Goal: Task Accomplishment & Management: Complete application form

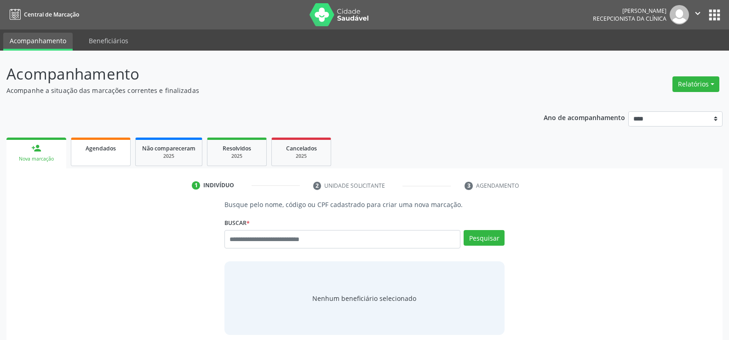
click at [97, 151] on span "Agendados" at bounding box center [101, 148] width 30 height 8
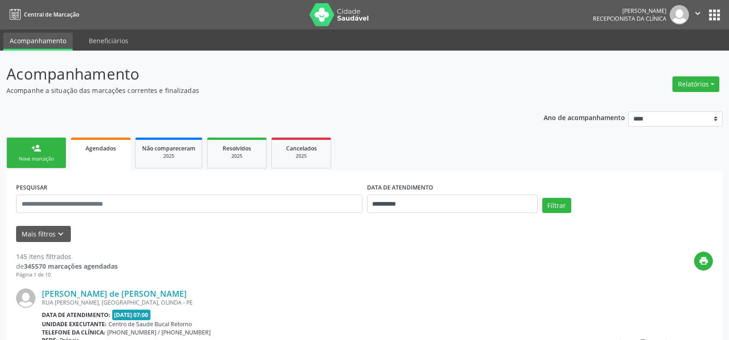
click at [51, 156] on div "Nova marcação" at bounding box center [36, 158] width 46 height 7
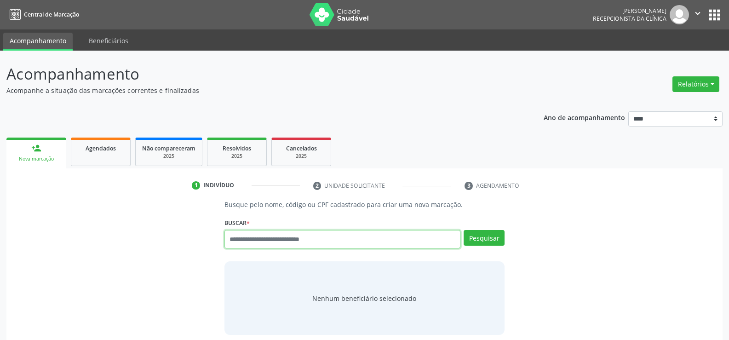
paste input "**********"
type input "**********"
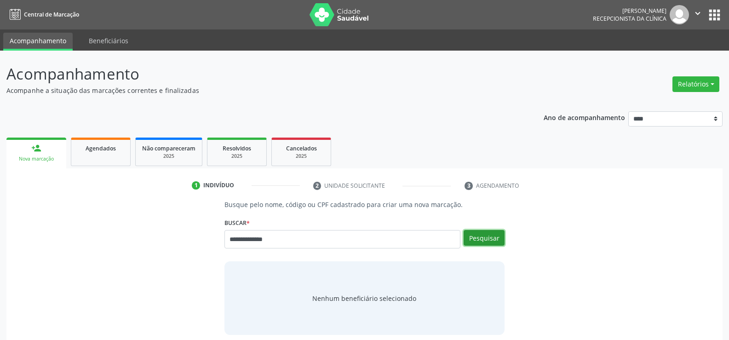
click at [489, 239] on button "Pesquisar" at bounding box center [484, 238] width 41 height 16
type input "**********"
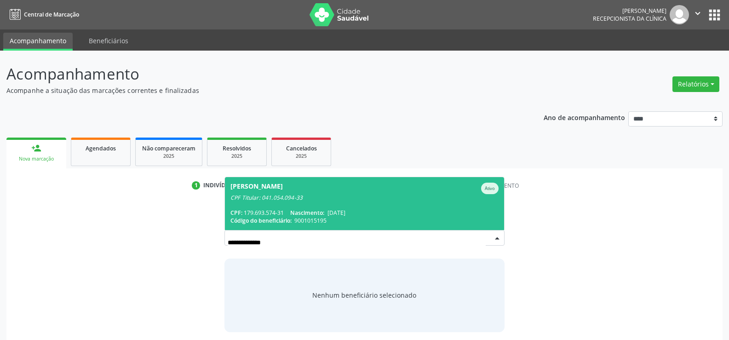
click at [375, 202] on span "Pedro Henrique Lyra de Lima Ativo CPF Titular: 041.054.094-33 CPF: 179.693.574-…" at bounding box center [364, 203] width 279 height 53
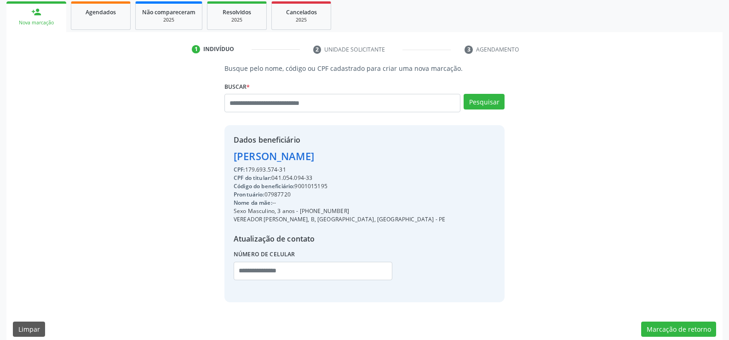
scroll to position [146, 0]
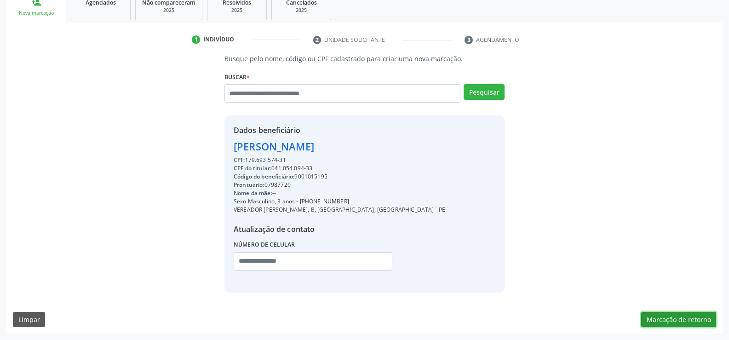
click at [692, 319] on button "Marcação de retorno" at bounding box center [678, 320] width 75 height 16
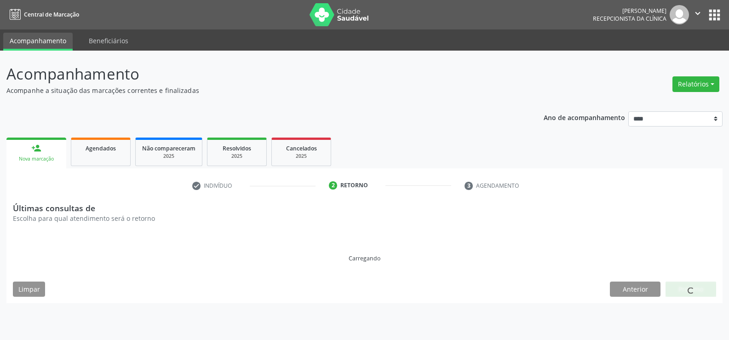
scroll to position [0, 0]
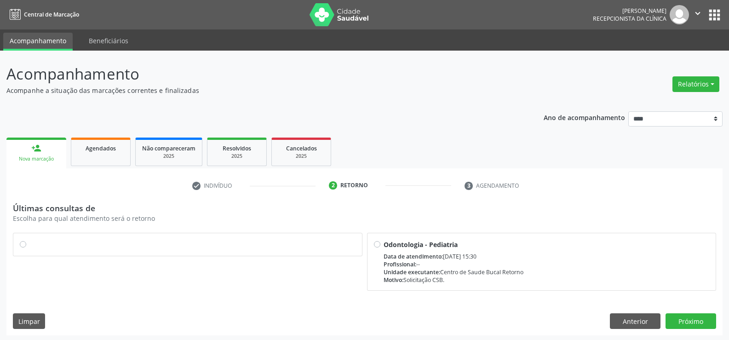
drag, startPoint x: 20, startPoint y: 245, endPoint x: 147, endPoint y: 251, distance: 127.1
click at [29, 240] on label at bounding box center [192, 240] width 326 height 0
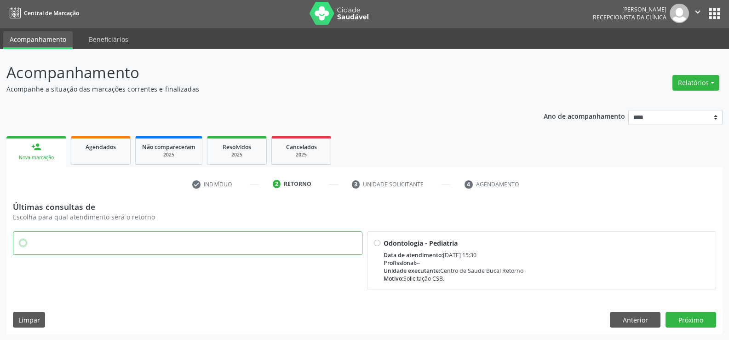
scroll to position [2, 0]
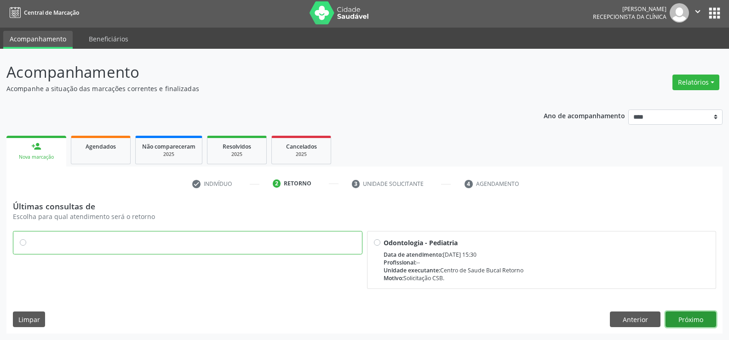
click at [682, 323] on button "Próximo" at bounding box center [691, 319] width 51 height 16
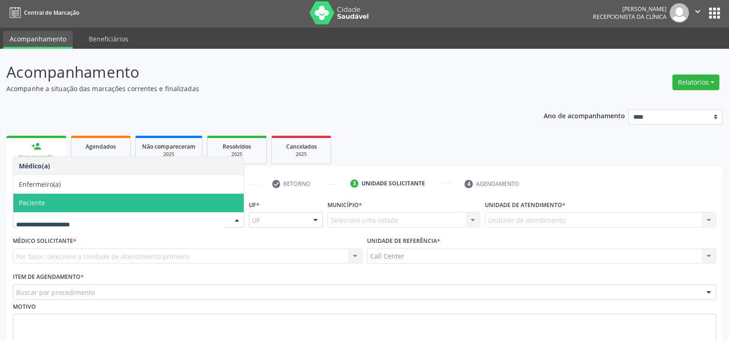
click at [29, 202] on span "Paciente" at bounding box center [32, 202] width 26 height 9
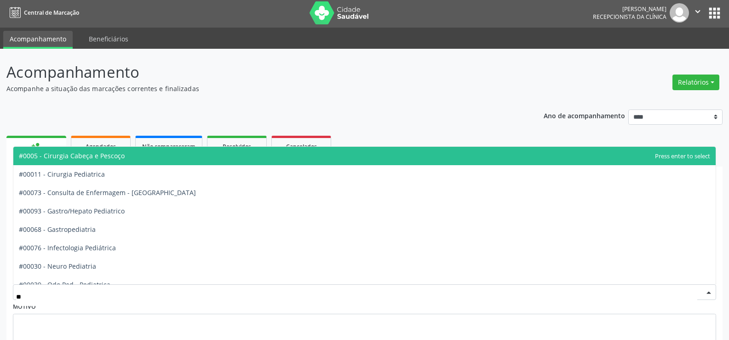
type input "***"
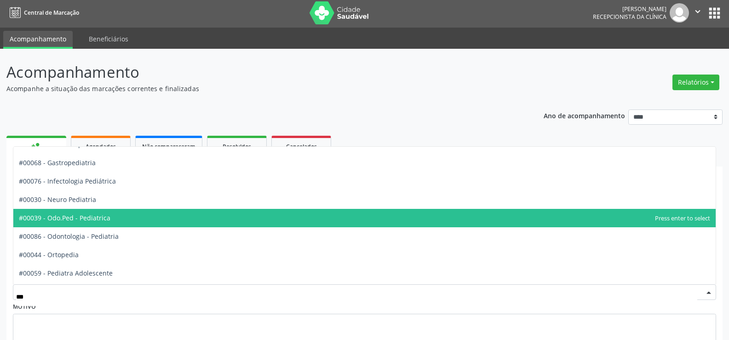
scroll to position [46, 0]
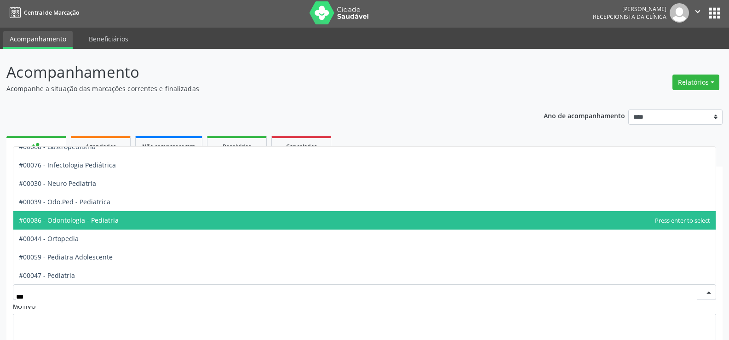
click at [101, 215] on span "#00086 - Odontologia - Pediatria" at bounding box center [364, 220] width 702 height 18
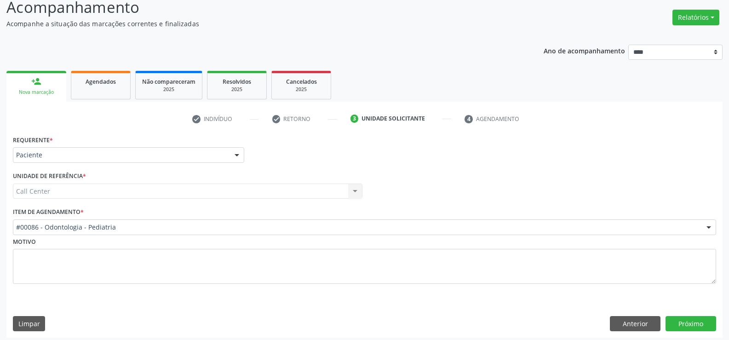
scroll to position [71, 0]
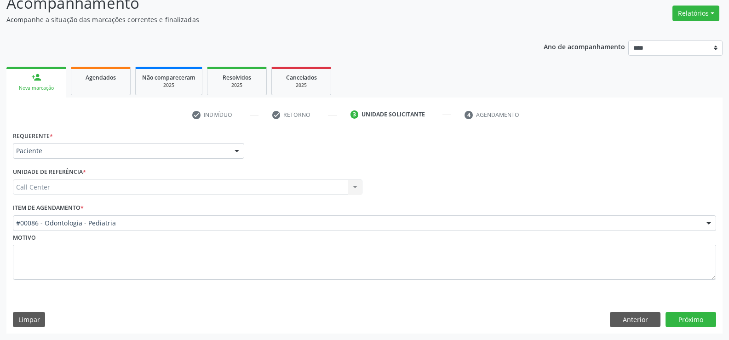
click at [701, 303] on div "Requerente * Paciente Médico(a) Enfermeiro(a) Paciente Nenhum resultado encontr…" at bounding box center [364, 231] width 716 height 205
click at [692, 312] on button "Próximo" at bounding box center [691, 320] width 51 height 16
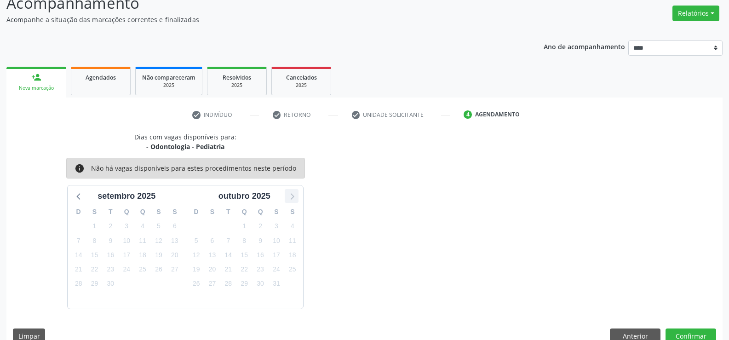
click at [289, 198] on icon at bounding box center [292, 196] width 12 height 12
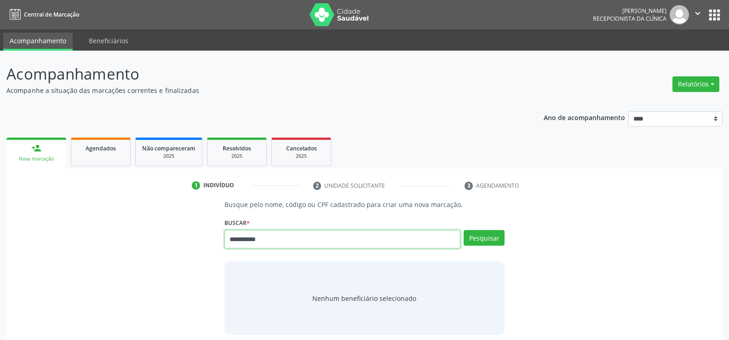
type input "**********"
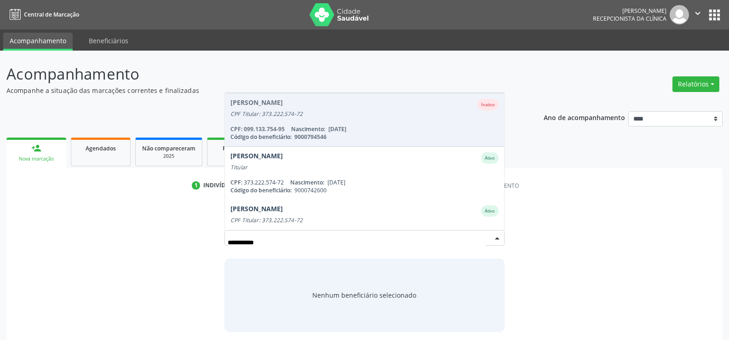
scroll to position [230, 0]
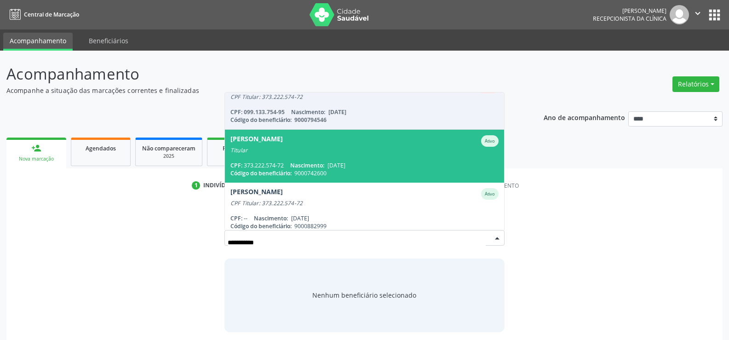
click at [281, 168] on div "CPF: 373.222.574-72 Nascimento: 24/05/1965" at bounding box center [364, 165] width 268 height 8
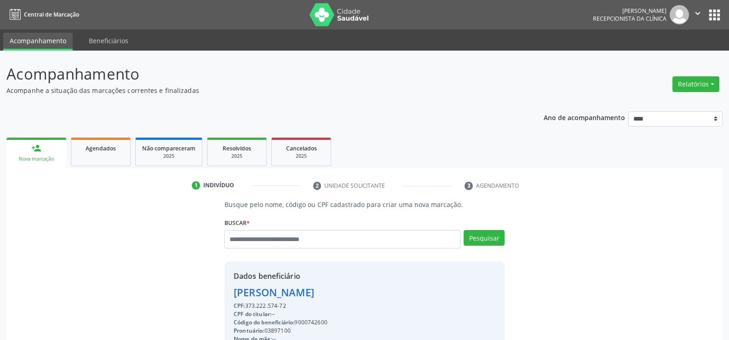
drag, startPoint x: 235, startPoint y: 294, endPoint x: 362, endPoint y: 291, distance: 127.9
click at [362, 291] on div "Hermann Luiz de Lima" at bounding box center [305, 292] width 143 height 15
copy div "Hermann Luiz de Lima"
click at [81, 143] on div "Agendados" at bounding box center [101, 148] width 46 height 10
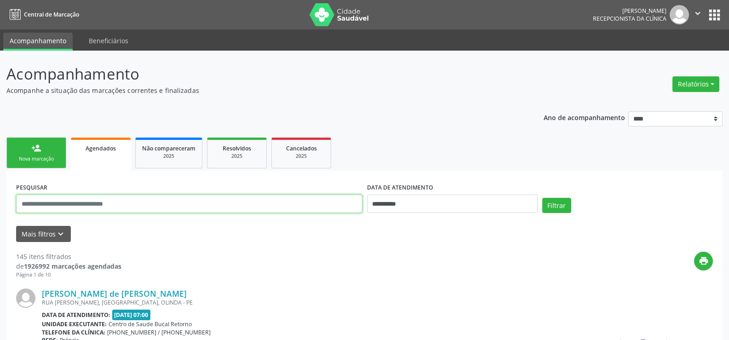
click at [86, 201] on input "text" at bounding box center [189, 204] width 346 height 18
paste input "**********"
type input "**********"
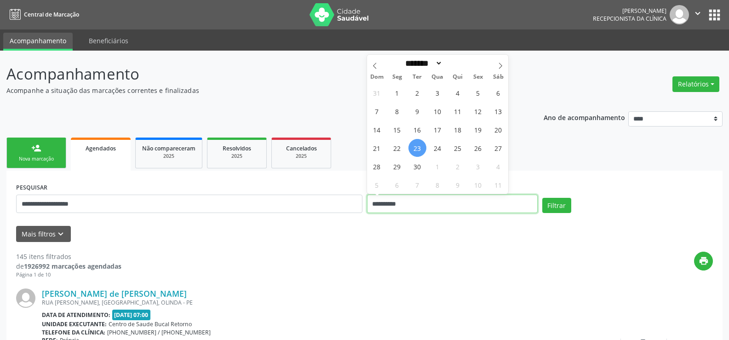
drag, startPoint x: 432, startPoint y: 210, endPoint x: 360, endPoint y: 211, distance: 72.2
click at [360, 211] on div "**********" at bounding box center [364, 199] width 701 height 39
click at [542, 198] on button "Filtrar" at bounding box center [556, 206] width 29 height 16
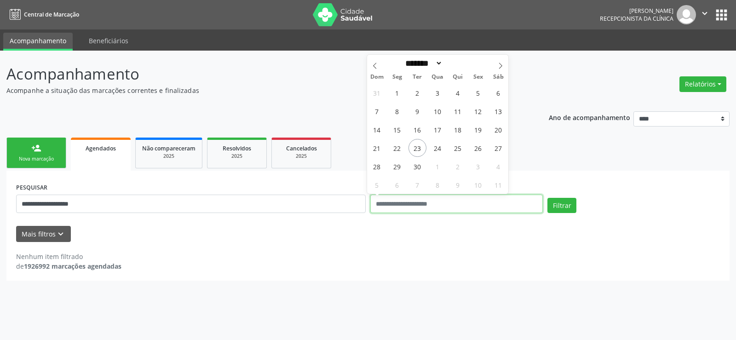
click at [547, 198] on button "Filtrar" at bounding box center [561, 206] width 29 height 16
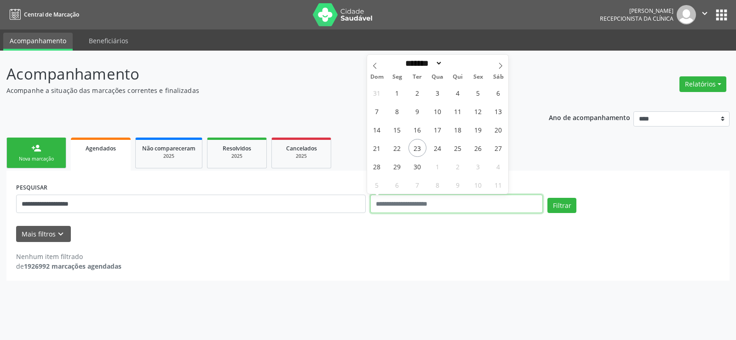
click at [547, 198] on button "Filtrar" at bounding box center [561, 206] width 29 height 16
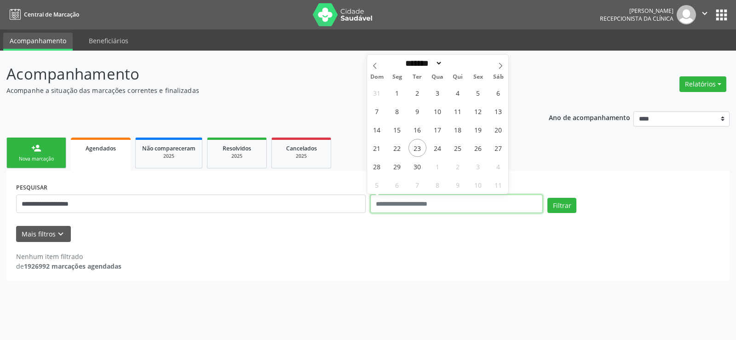
click at [547, 198] on button "Filtrar" at bounding box center [561, 206] width 29 height 16
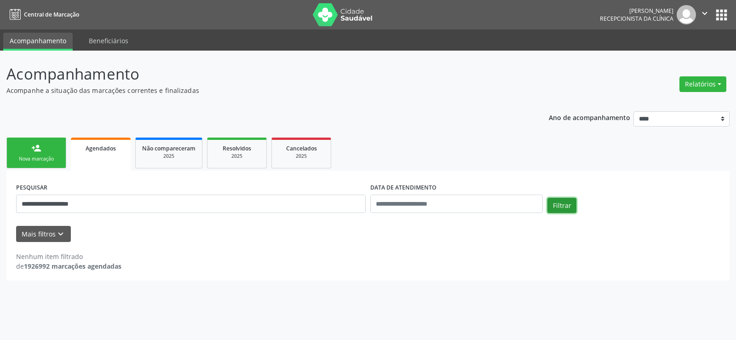
click at [553, 207] on button "Filtrar" at bounding box center [561, 206] width 29 height 16
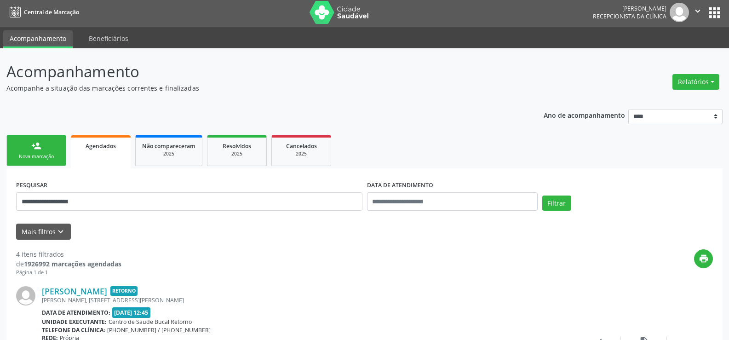
scroll to position [0, 0]
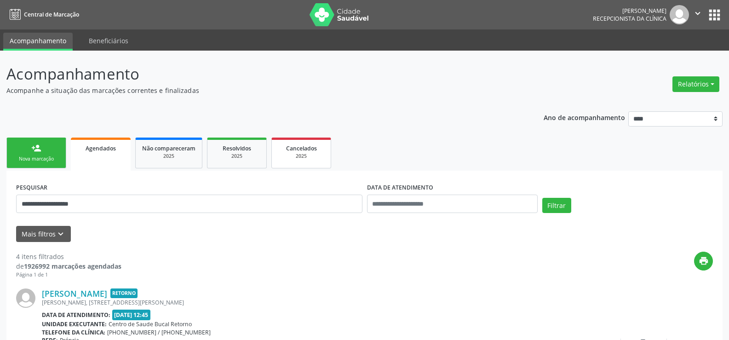
click at [298, 164] on link "Cancelados 2025" at bounding box center [301, 153] width 60 height 31
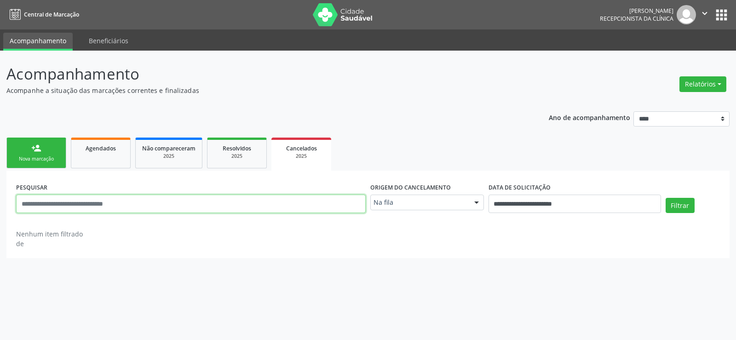
click at [93, 203] on input "text" at bounding box center [191, 204] width 350 height 18
paste input "**********"
type input "**********"
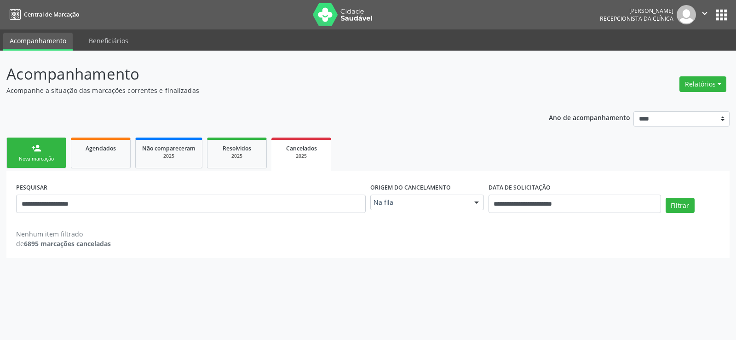
click at [425, 209] on div "Na fila" at bounding box center [427, 203] width 114 height 16
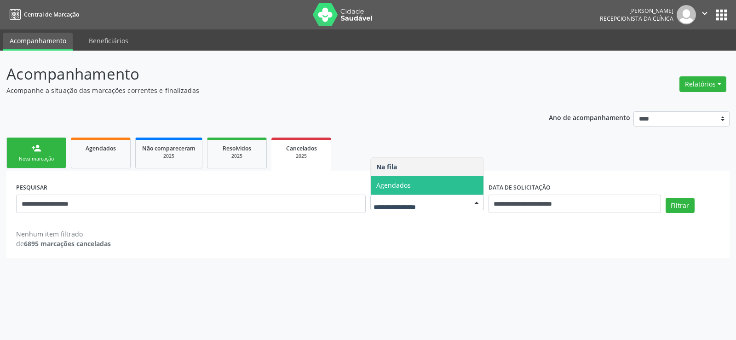
click at [409, 190] on span "Agendados" at bounding box center [393, 185] width 34 height 9
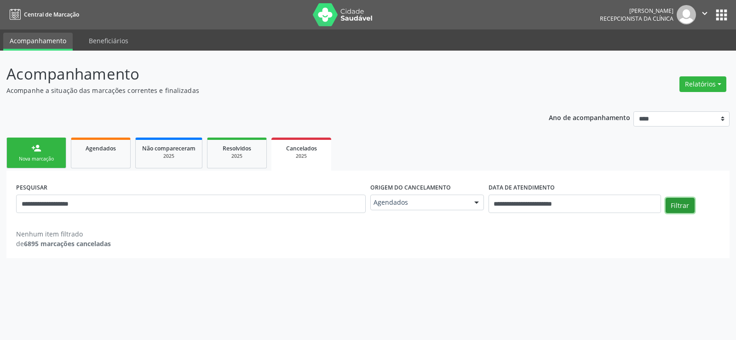
click at [678, 206] on button "Filtrar" at bounding box center [680, 206] width 29 height 16
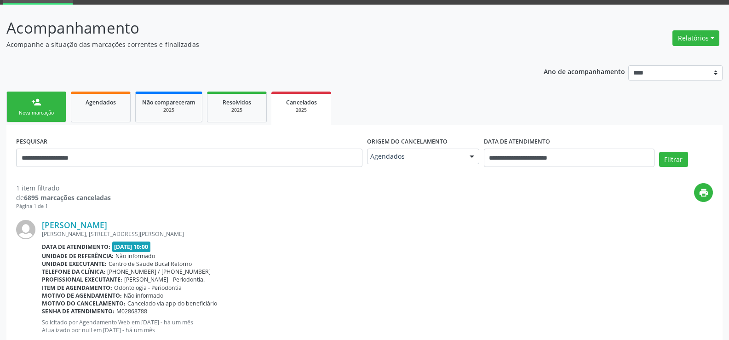
scroll to position [72, 0]
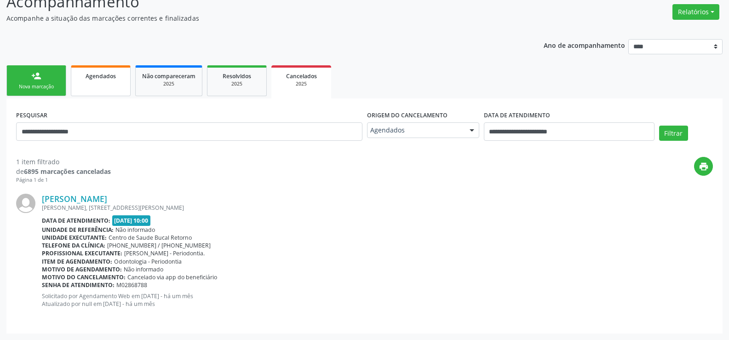
click at [97, 93] on link "Agendados" at bounding box center [101, 80] width 60 height 31
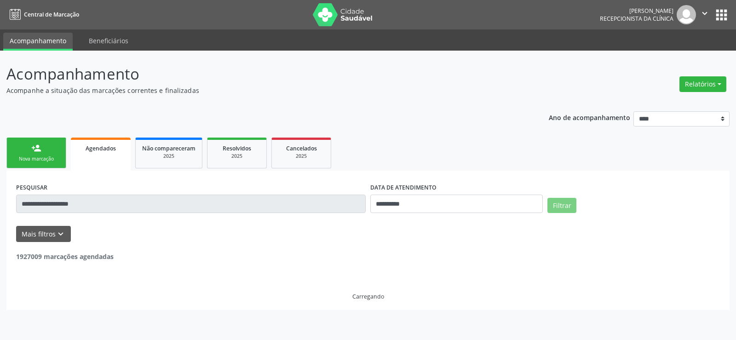
click at [52, 161] on div "Nova marcação" at bounding box center [36, 158] width 46 height 7
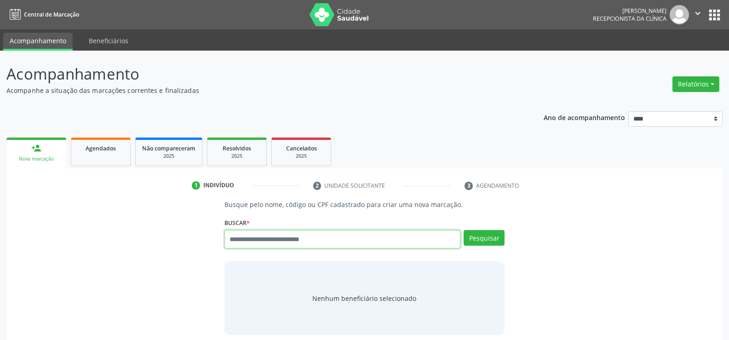
click at [227, 236] on input "text" at bounding box center [342, 239] width 236 height 18
type input "*"
type input "**********"
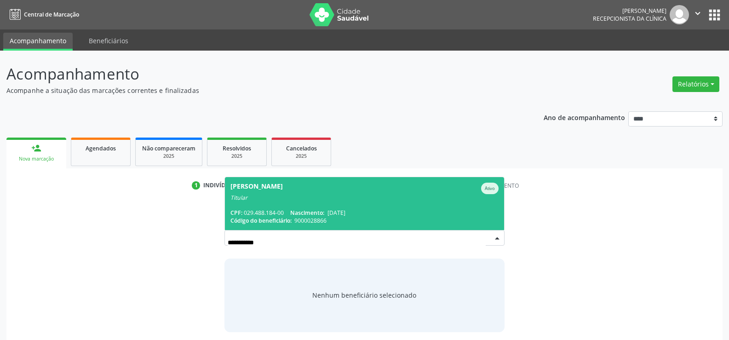
click at [237, 217] on span "Código do beneficiário:" at bounding box center [260, 221] width 61 height 8
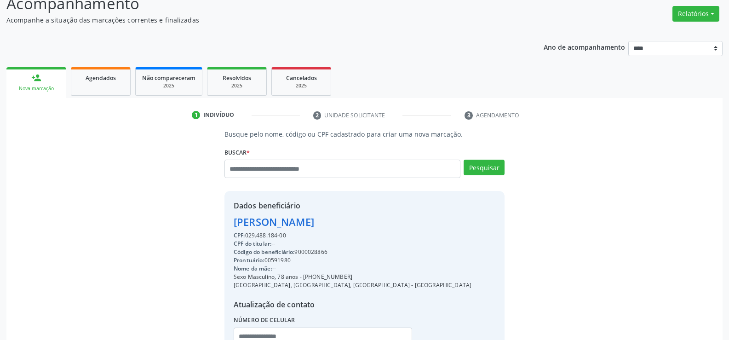
scroll to position [146, 0]
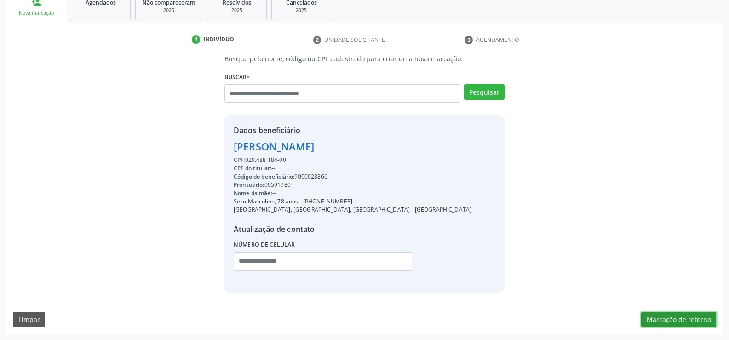
click at [660, 321] on button "Marcação de retorno" at bounding box center [678, 320] width 75 height 16
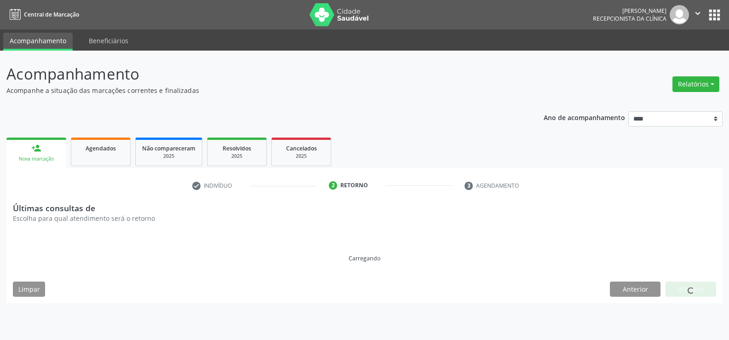
scroll to position [0, 0]
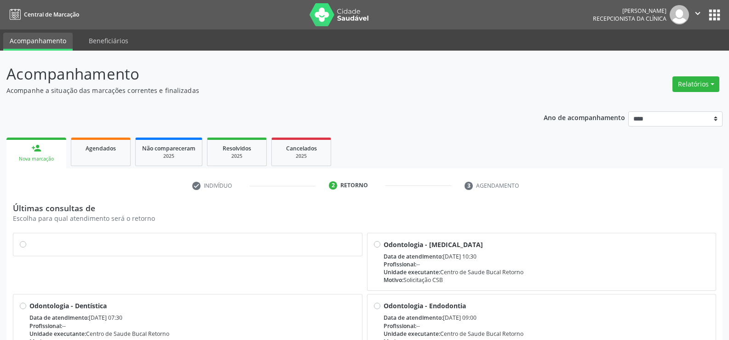
click at [29, 240] on label at bounding box center [192, 240] width 326 height 0
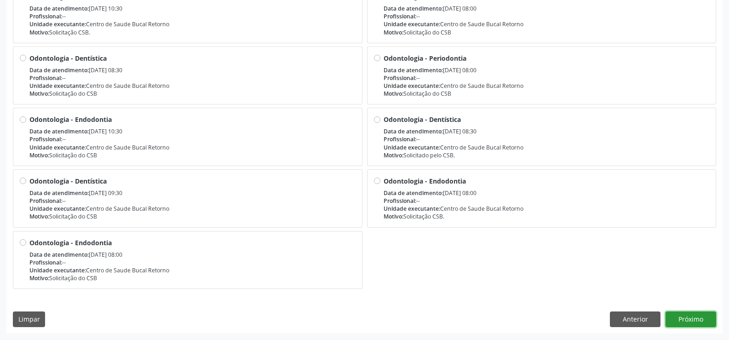
click at [682, 314] on button "Próximo" at bounding box center [691, 319] width 51 height 16
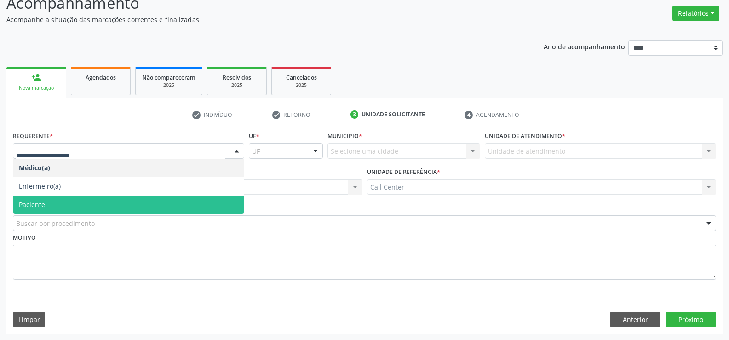
click at [51, 200] on span "Paciente" at bounding box center [128, 204] width 230 height 18
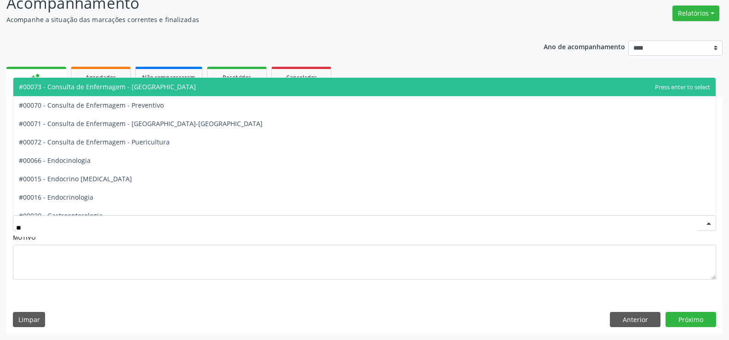
type input "***"
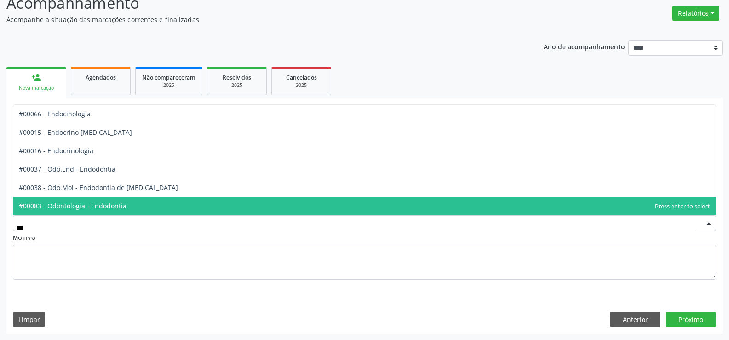
click at [59, 200] on span "#00083 - Odontologia - Endodontia" at bounding box center [364, 206] width 702 height 18
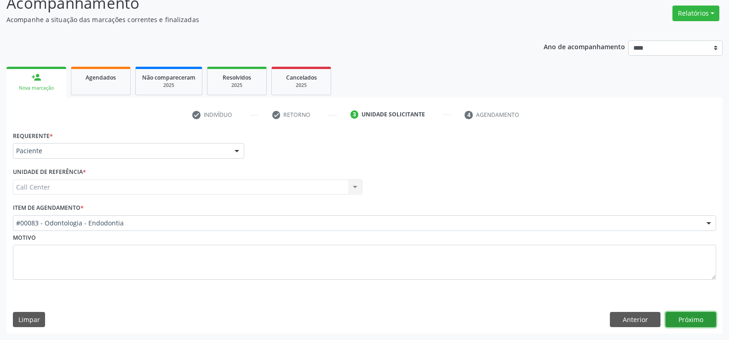
click at [682, 317] on button "Próximo" at bounding box center [691, 320] width 51 height 16
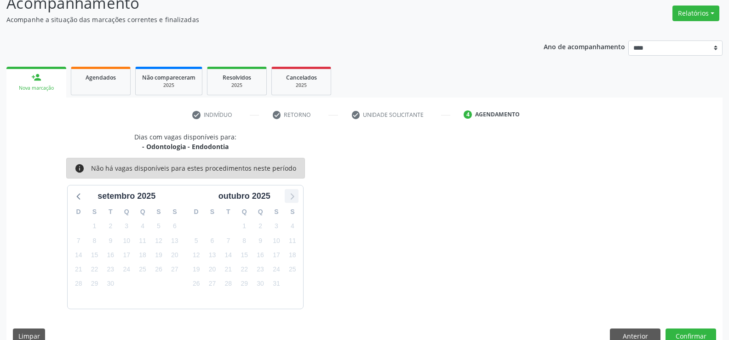
click at [292, 194] on icon at bounding box center [293, 197] width 4 height 6
click at [98, 80] on span "Agendados" at bounding box center [101, 78] width 30 height 8
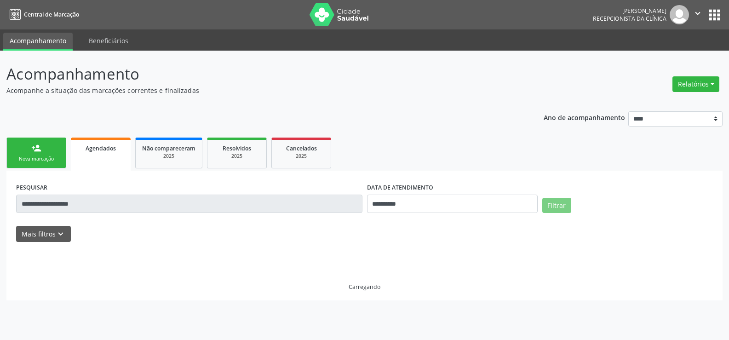
scroll to position [0, 0]
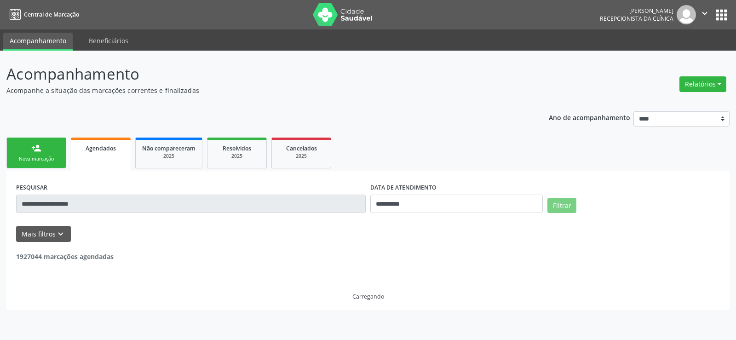
drag, startPoint x: 42, startPoint y: 157, endPoint x: 54, endPoint y: 157, distance: 12.0
click at [42, 157] on div "Nova marcação" at bounding box center [36, 158] width 46 height 7
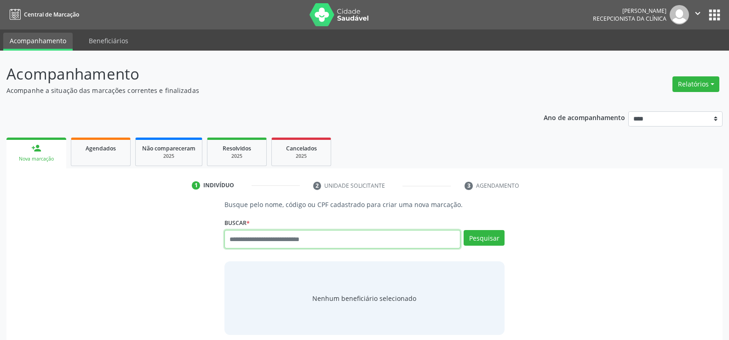
click at [267, 238] on input "text" at bounding box center [342, 239] width 236 height 18
type input "**********"
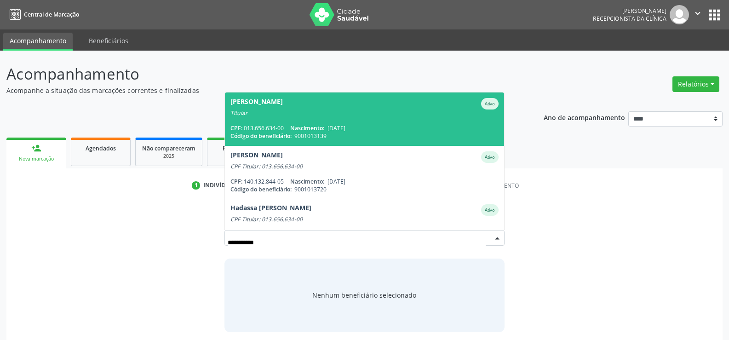
click at [279, 134] on span "Código do beneficiário:" at bounding box center [260, 136] width 61 height 8
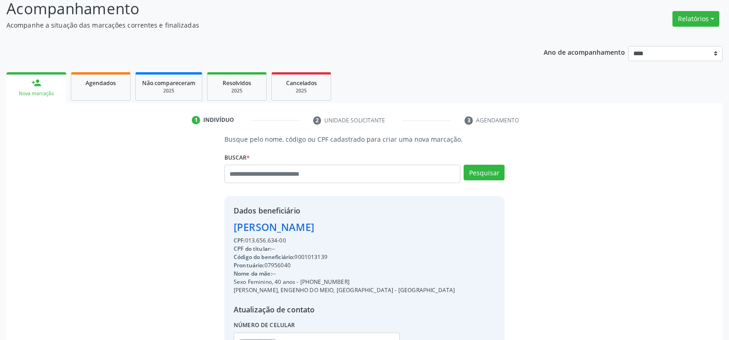
scroll to position [146, 0]
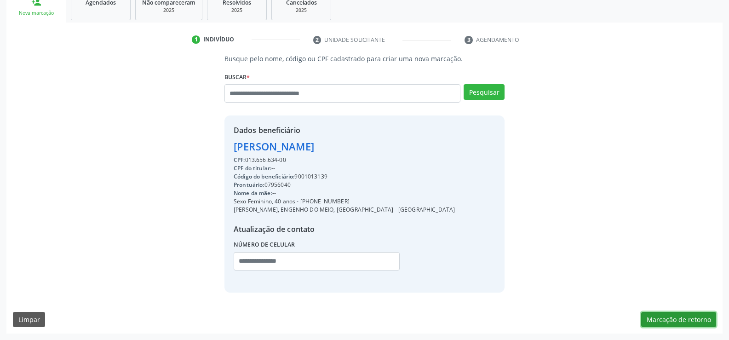
click at [687, 326] on button "Marcação de retorno" at bounding box center [678, 320] width 75 height 16
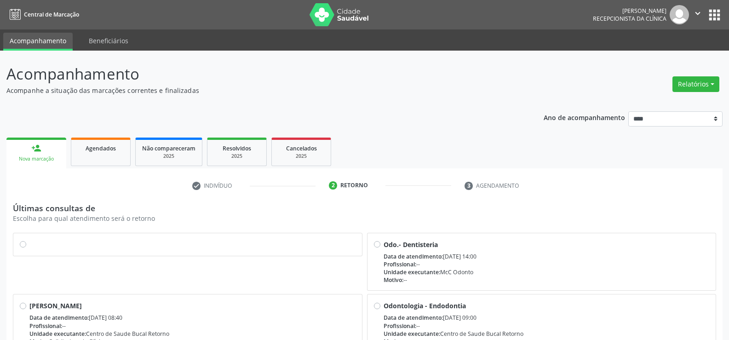
click at [29, 240] on label at bounding box center [192, 240] width 326 height 0
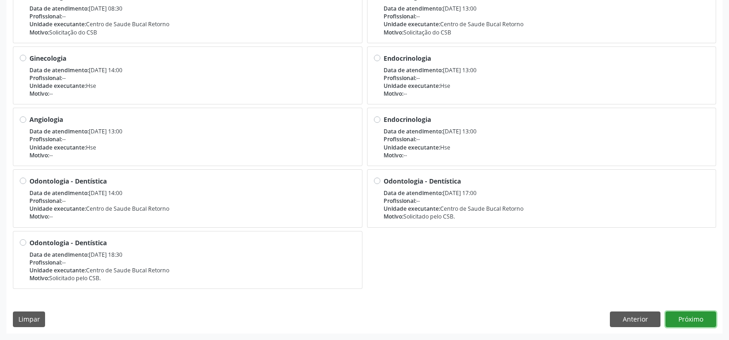
click at [692, 324] on button "Próximo" at bounding box center [691, 319] width 51 height 16
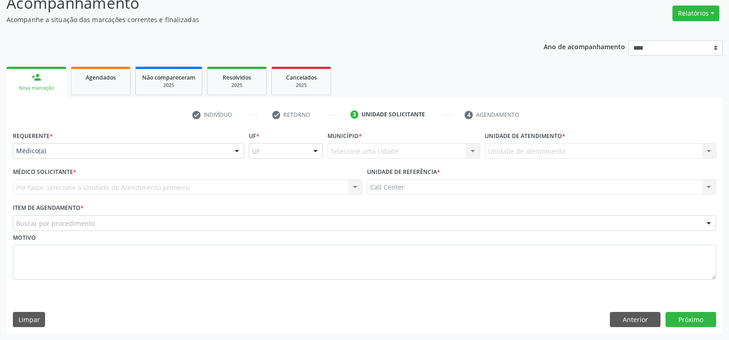
scroll to position [71, 0]
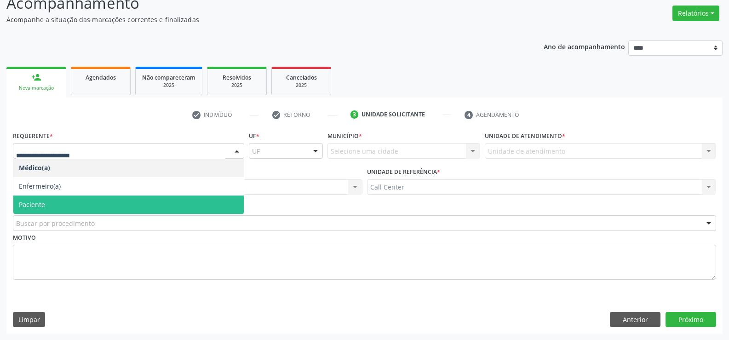
click at [37, 200] on span "Paciente" at bounding box center [32, 204] width 26 height 9
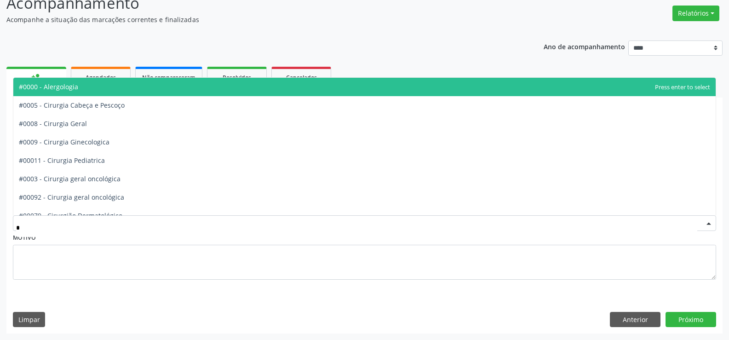
type input "**"
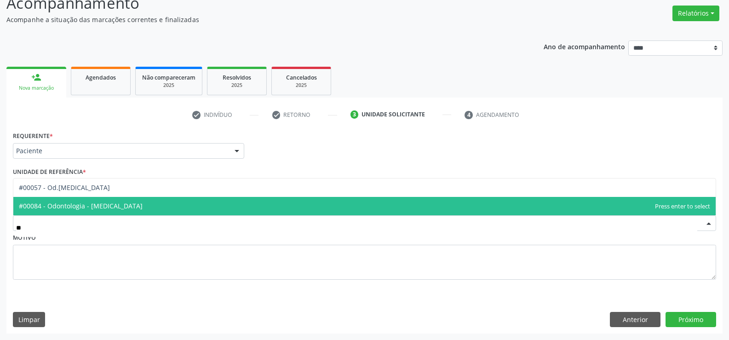
click at [61, 204] on span "#00084 - Odontologia - [MEDICAL_DATA]" at bounding box center [81, 205] width 124 height 9
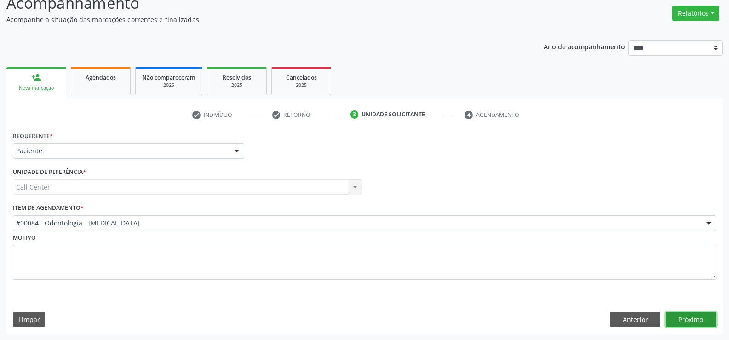
click at [677, 318] on button "Próximo" at bounding box center [691, 320] width 51 height 16
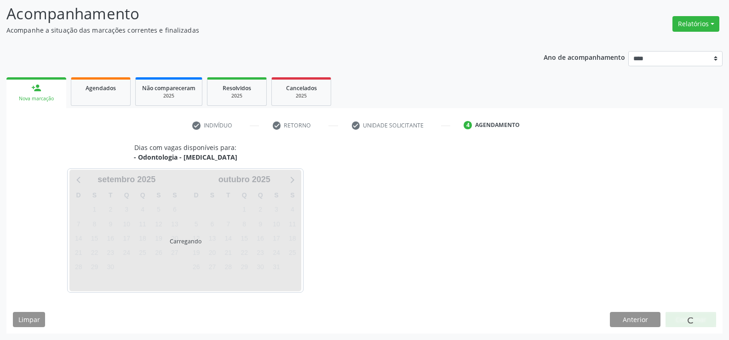
scroll to position [60, 0]
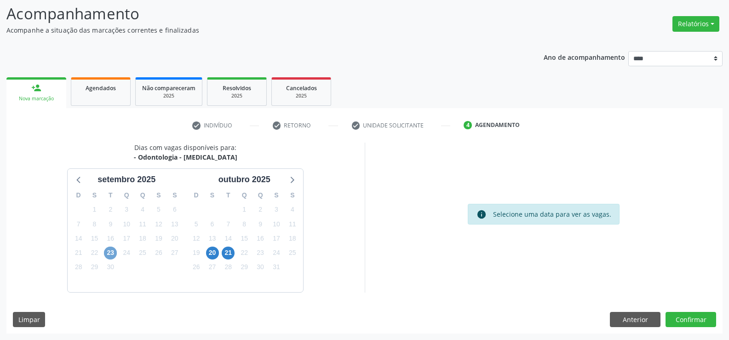
click at [113, 254] on span "23" at bounding box center [110, 253] width 13 height 13
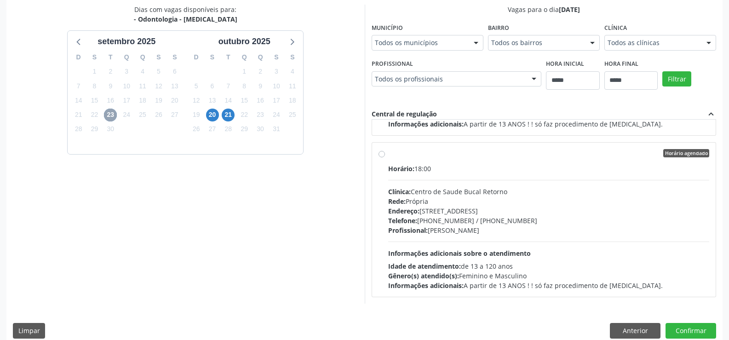
scroll to position [210, 0]
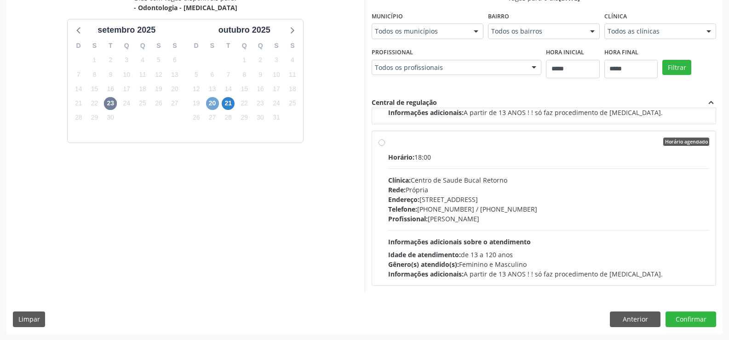
click at [215, 105] on span "20" at bounding box center [212, 103] width 13 height 13
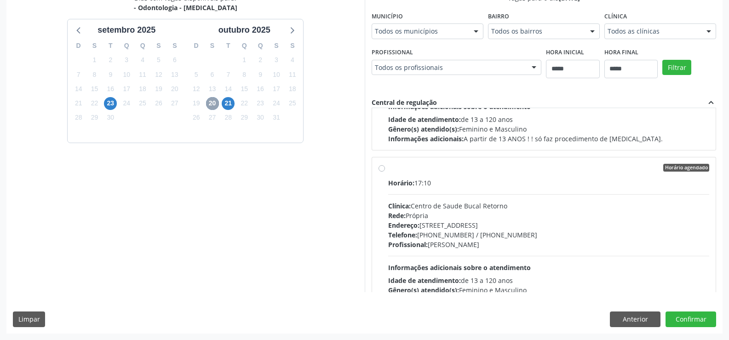
scroll to position [138, 0]
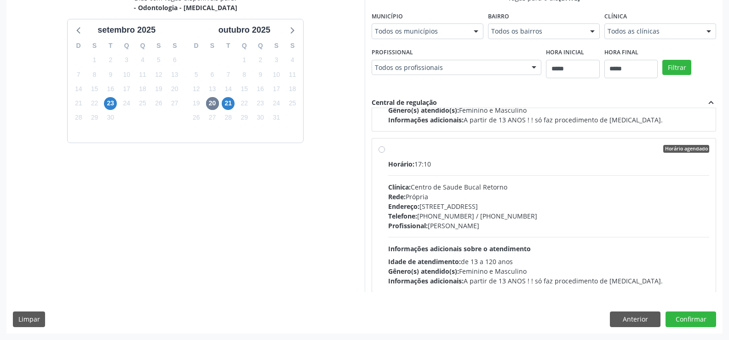
click at [388, 149] on label "Horário agendado Horário: 17:10 Clínica: Centro de Saude Bucal Retorno Rede: Pr…" at bounding box center [549, 215] width 322 height 141
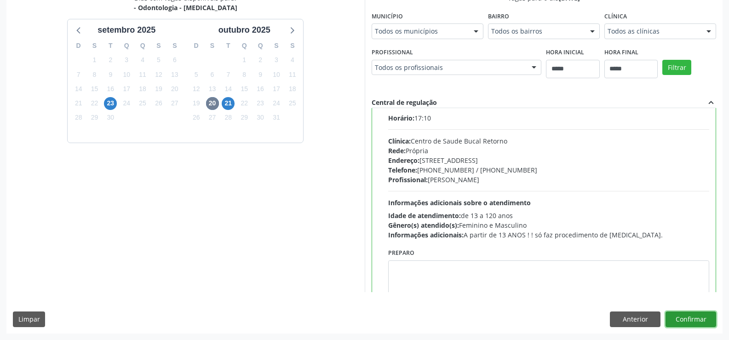
click at [693, 324] on button "Confirmar" at bounding box center [691, 319] width 51 height 16
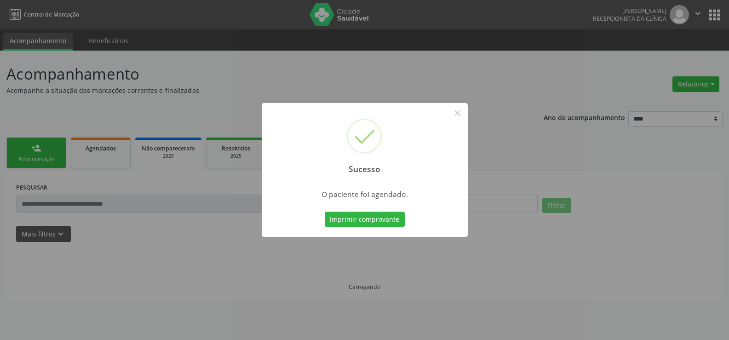
scroll to position [0, 0]
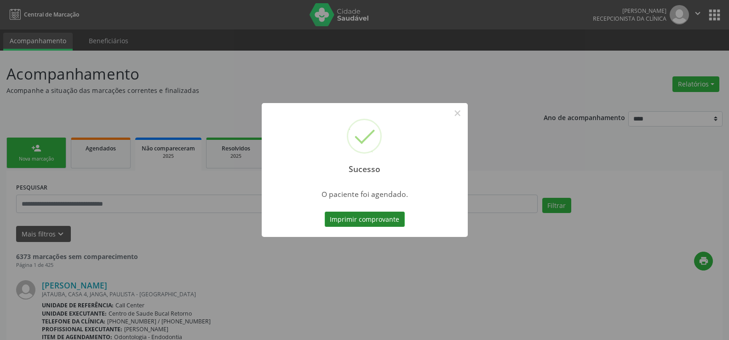
click at [338, 215] on button "Imprimir comprovante" at bounding box center [365, 220] width 80 height 16
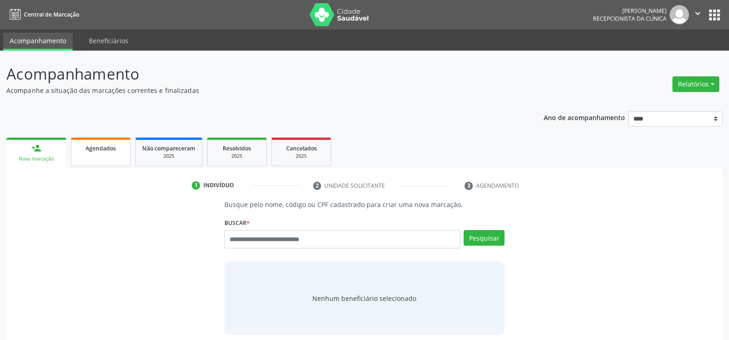
click at [113, 157] on link "Agendados" at bounding box center [101, 152] width 60 height 29
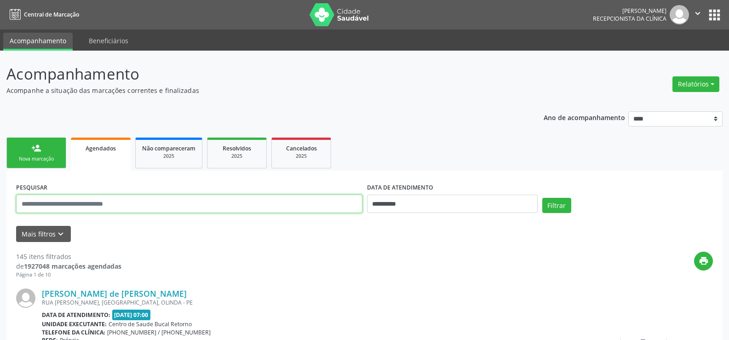
click at [123, 202] on input "text" at bounding box center [189, 204] width 346 height 18
type input "**********"
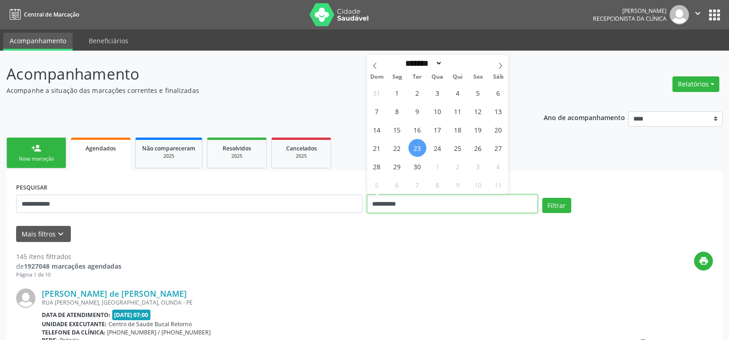
click at [542, 198] on button "Filtrar" at bounding box center [556, 206] width 29 height 16
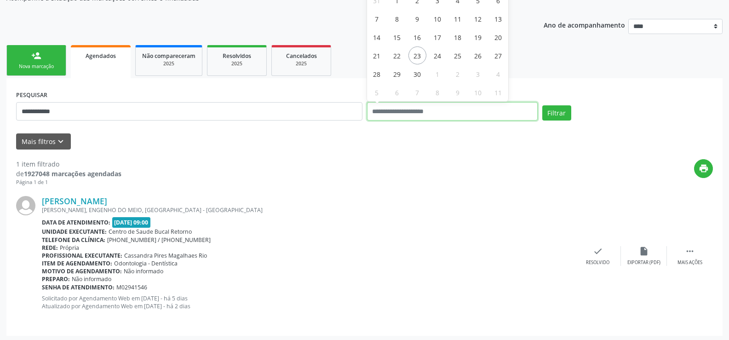
scroll to position [95, 0]
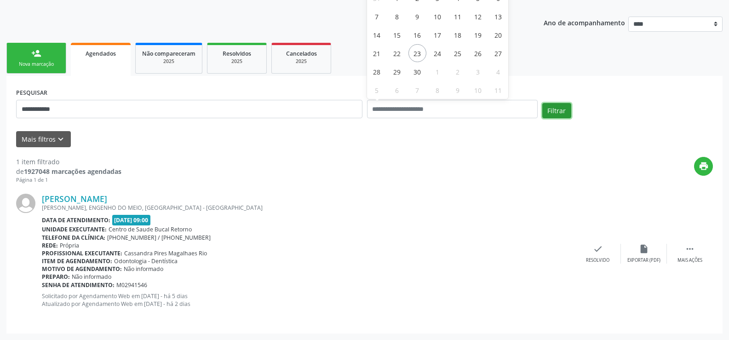
click at [562, 107] on button "Filtrar" at bounding box center [556, 111] width 29 height 16
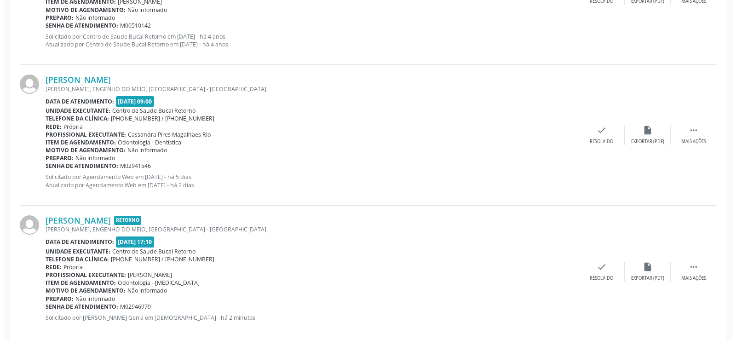
scroll to position [508, 0]
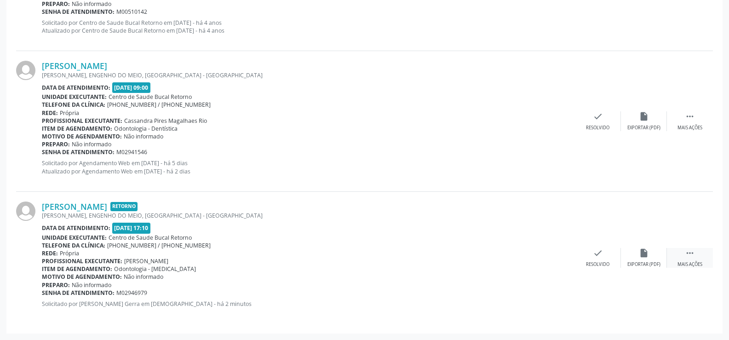
click at [693, 264] on div "Mais ações" at bounding box center [690, 264] width 25 height 6
click at [597, 253] on icon "cancel" at bounding box center [598, 253] width 10 height 10
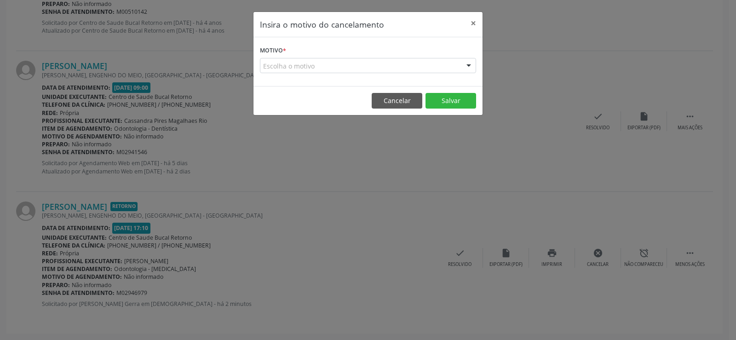
click at [308, 58] on div "Escolha o motivo" at bounding box center [368, 66] width 216 height 16
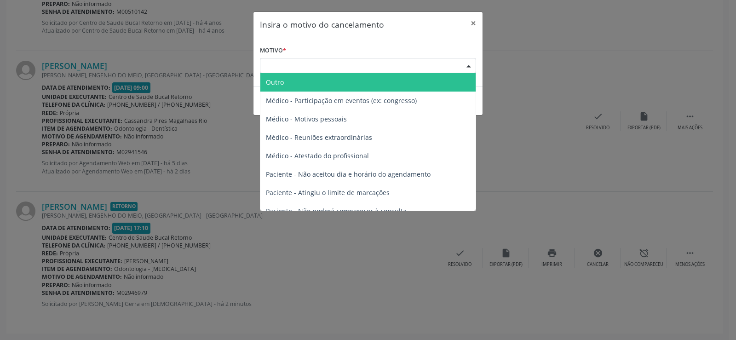
click at [300, 88] on span "Outro" at bounding box center [367, 82] width 215 height 18
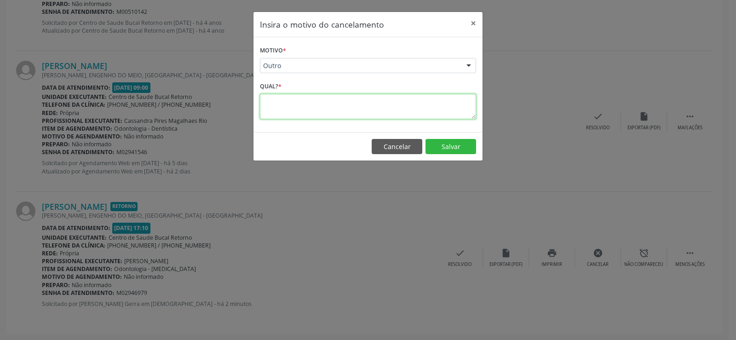
click at [298, 110] on textarea at bounding box center [368, 106] width 216 height 25
type textarea "*"
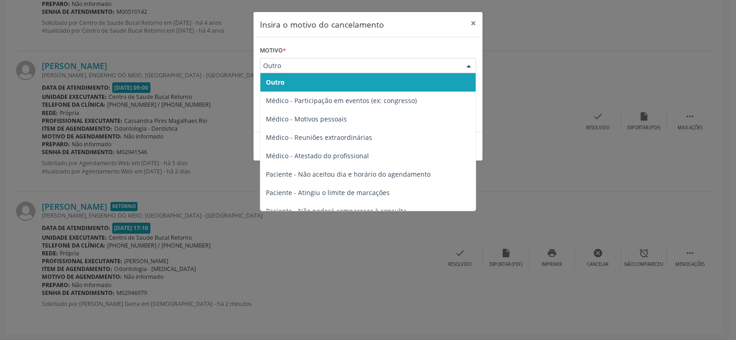
click at [309, 67] on span "Outro" at bounding box center [360, 65] width 194 height 9
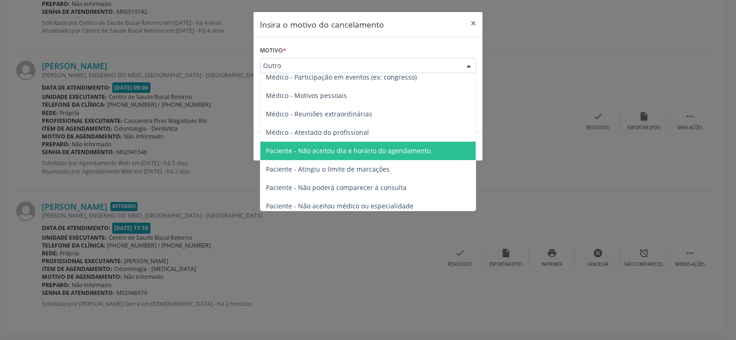
scroll to position [46, 0]
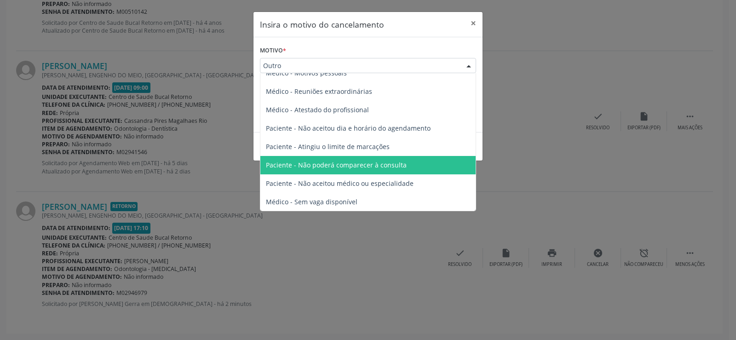
click at [331, 169] on span "Paciente - Não poderá comparecer à consulta" at bounding box center [336, 165] width 141 height 9
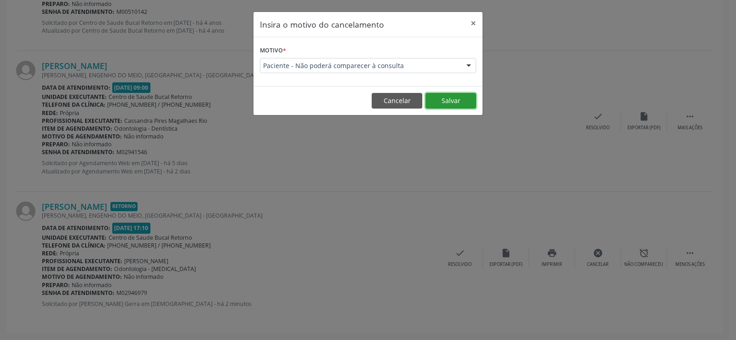
click at [459, 101] on button "Salvar" at bounding box center [450, 101] width 51 height 16
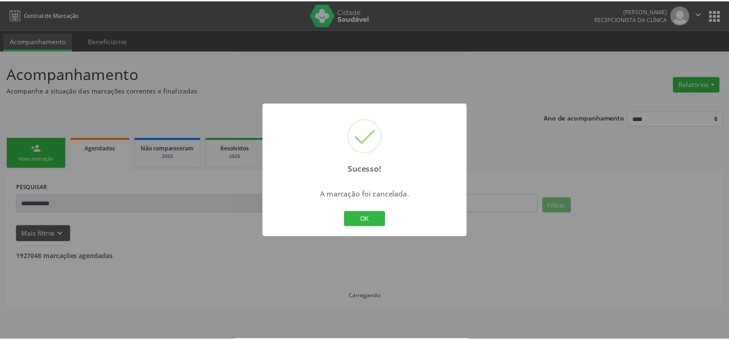
scroll to position [0, 0]
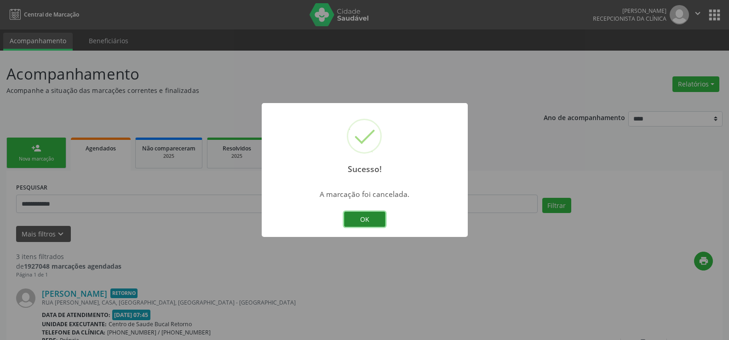
click at [365, 224] on button "OK" at bounding box center [364, 220] width 41 height 16
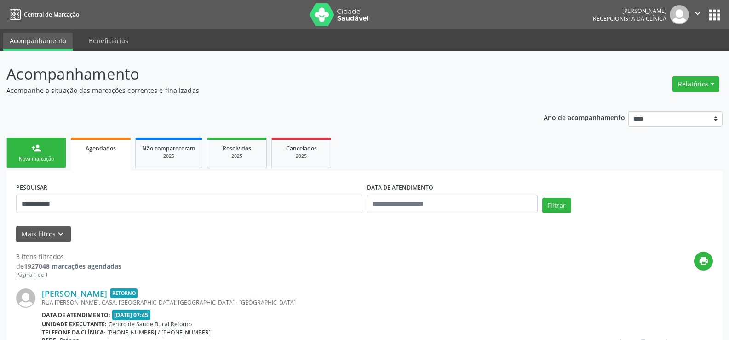
click at [41, 153] on link "person_add Nova marcação" at bounding box center [36, 153] width 60 height 31
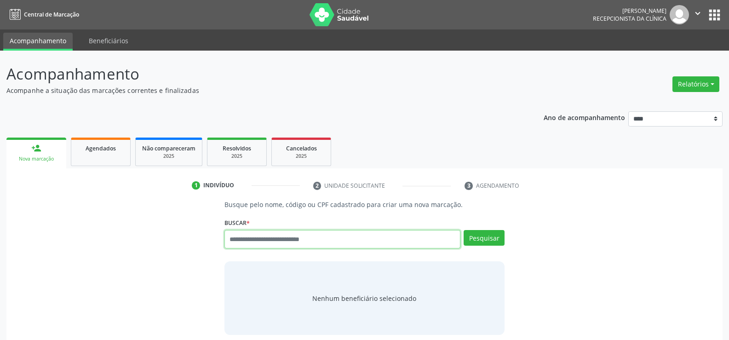
click at [270, 236] on input "text" at bounding box center [342, 239] width 236 height 18
type input "**********"
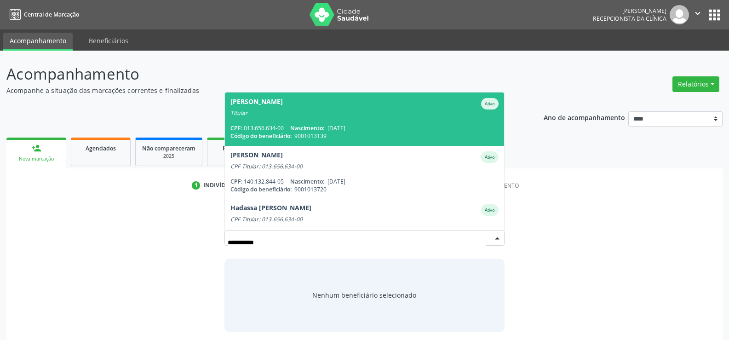
click at [303, 132] on span "9001013139" at bounding box center [310, 136] width 32 height 8
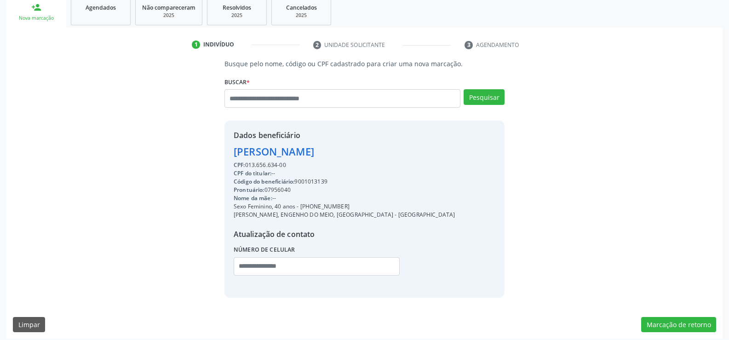
scroll to position [146, 0]
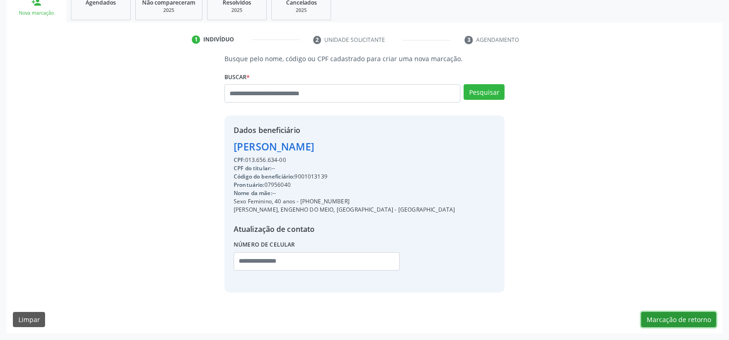
click at [660, 316] on button "Marcação de retorno" at bounding box center [678, 320] width 75 height 16
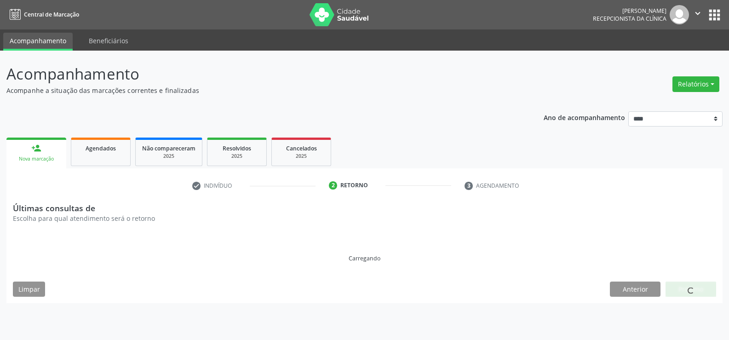
scroll to position [0, 0]
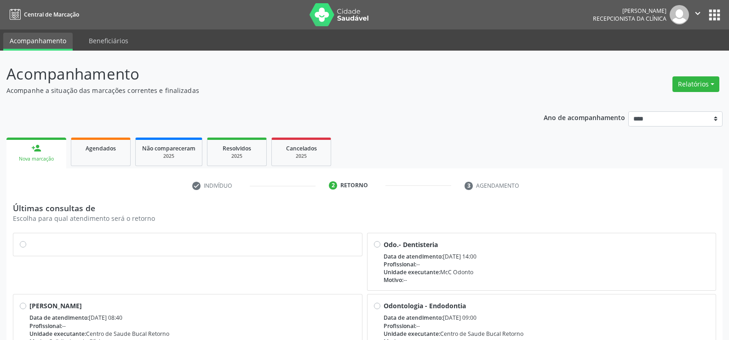
click at [29, 240] on label at bounding box center [192, 240] width 326 height 0
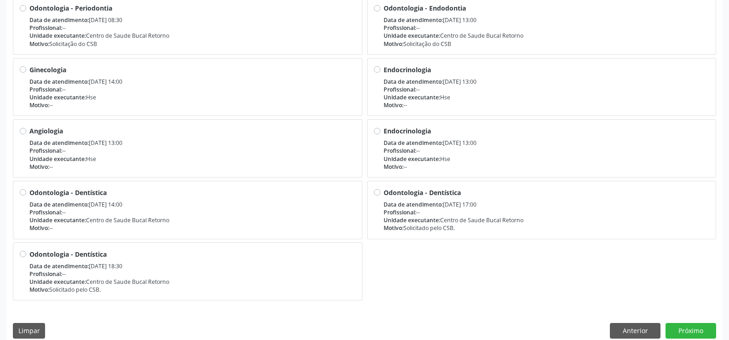
scroll to position [371, 0]
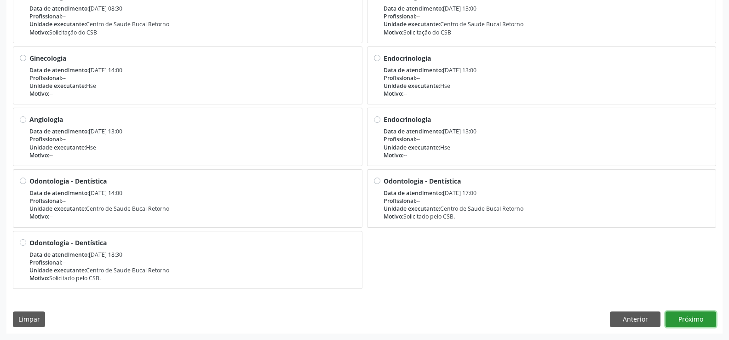
click at [694, 323] on button "Próximo" at bounding box center [691, 319] width 51 height 16
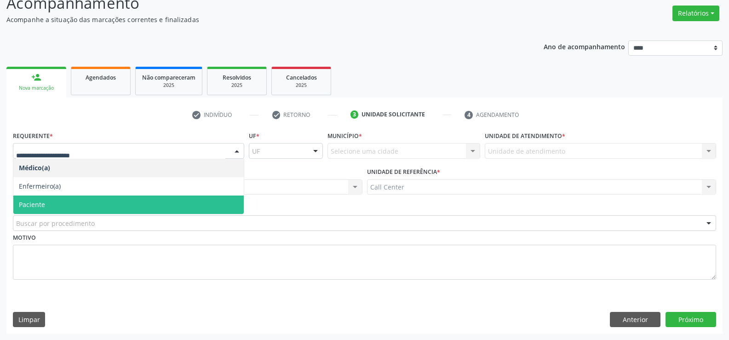
click at [38, 207] on span "Paciente" at bounding box center [32, 204] width 26 height 9
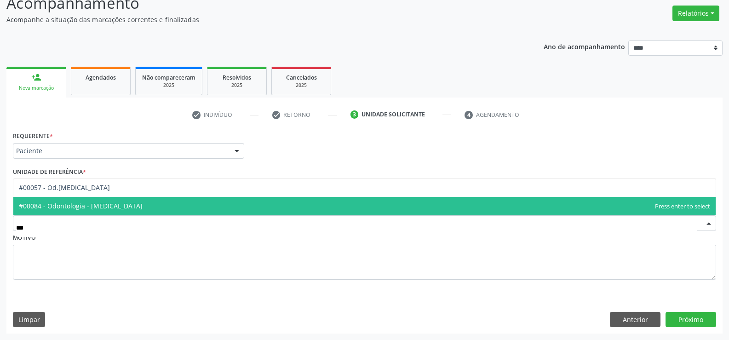
click at [46, 206] on span "#00084 - Odontologia - [MEDICAL_DATA]" at bounding box center [81, 205] width 124 height 9
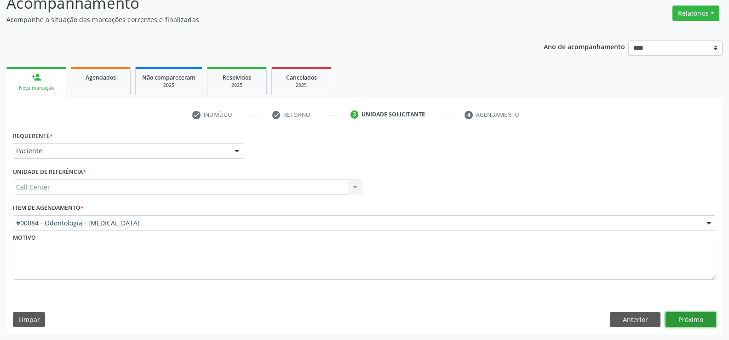
click at [684, 318] on button "Próximo" at bounding box center [691, 320] width 51 height 16
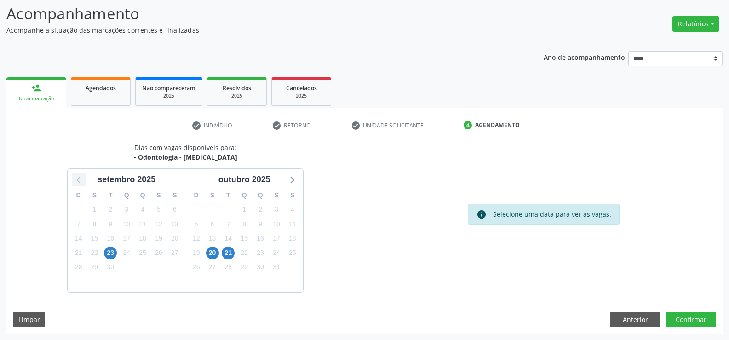
click at [78, 181] on icon at bounding box center [79, 180] width 4 height 6
drag, startPoint x: 625, startPoint y: 318, endPoint x: 609, endPoint y: 319, distance: 15.6
click at [625, 318] on button "Anterior" at bounding box center [635, 320] width 51 height 16
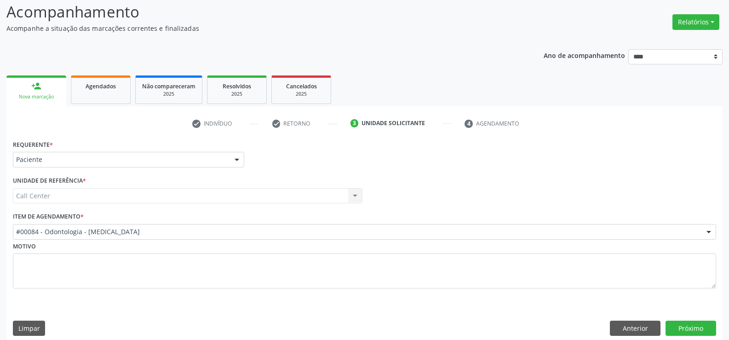
scroll to position [71, 0]
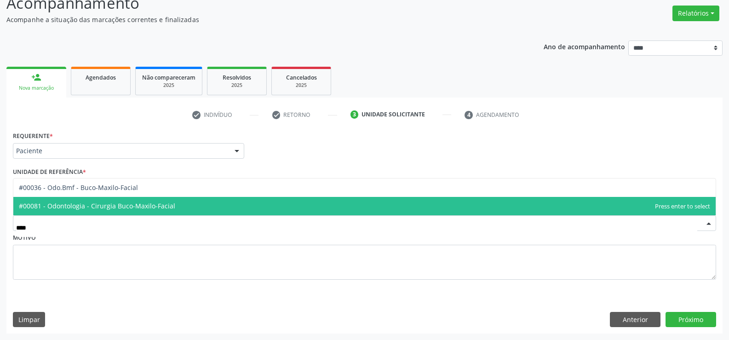
click at [103, 202] on span "#00081 - Odontologia - Cirurgia Buco-Maxilo-Facial" at bounding box center [97, 205] width 156 height 9
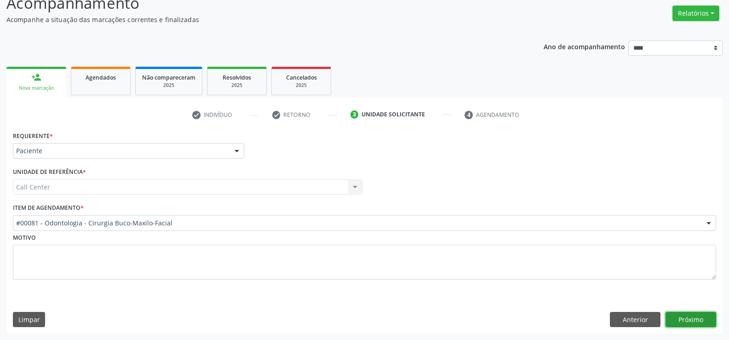
click at [695, 322] on button "Próximo" at bounding box center [691, 320] width 51 height 16
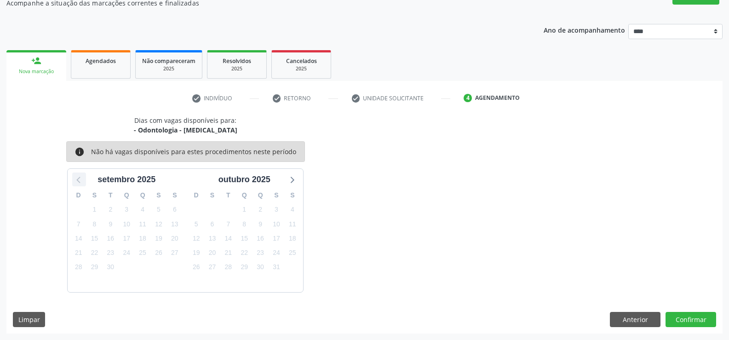
click at [76, 182] on icon at bounding box center [79, 179] width 12 height 12
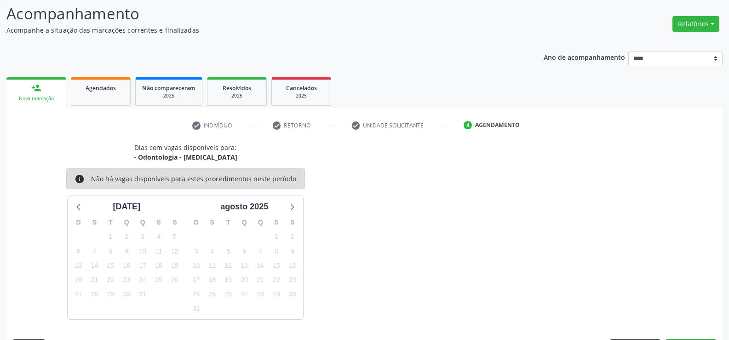
scroll to position [87, 0]
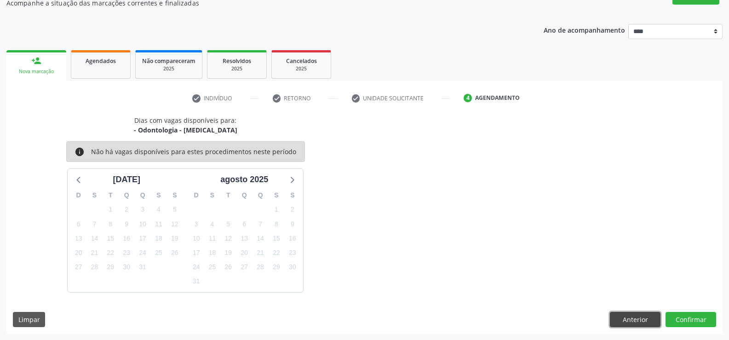
click at [621, 317] on button "Anterior" at bounding box center [635, 320] width 51 height 16
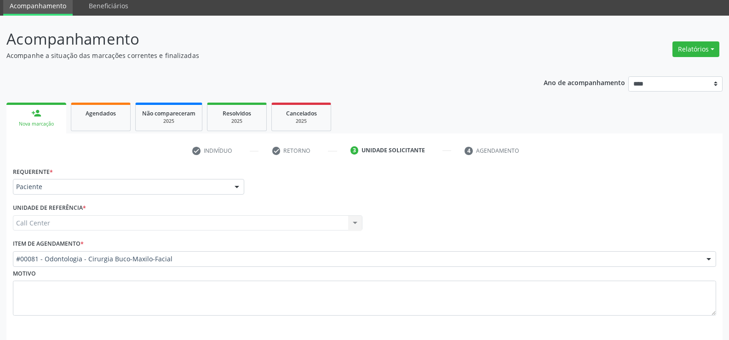
scroll to position [71, 0]
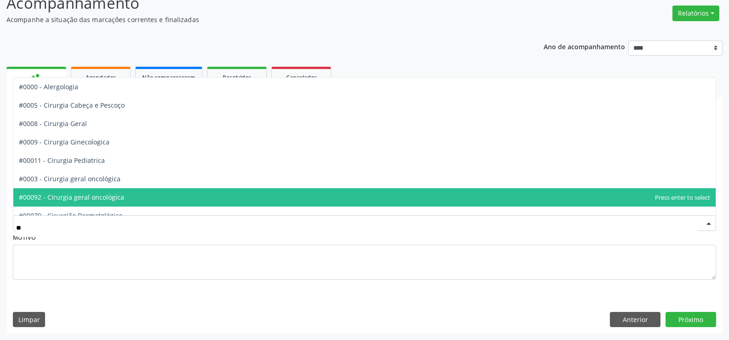
type input "***"
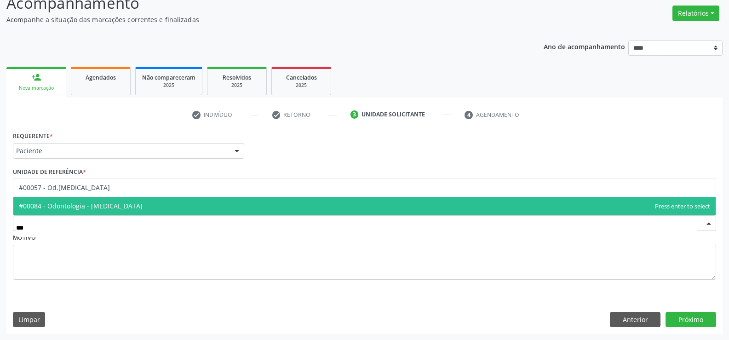
click at [81, 207] on span "#00084 - Odontologia - [MEDICAL_DATA]" at bounding box center [81, 205] width 124 height 9
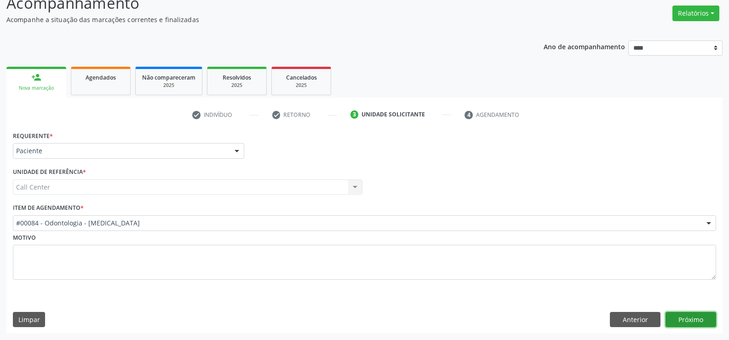
click at [703, 319] on button "Próximo" at bounding box center [691, 320] width 51 height 16
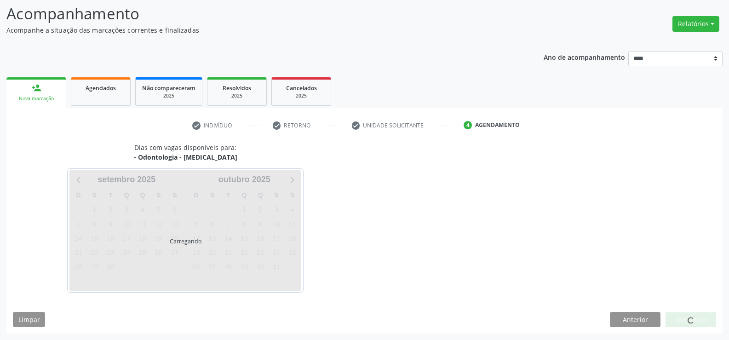
scroll to position [60, 0]
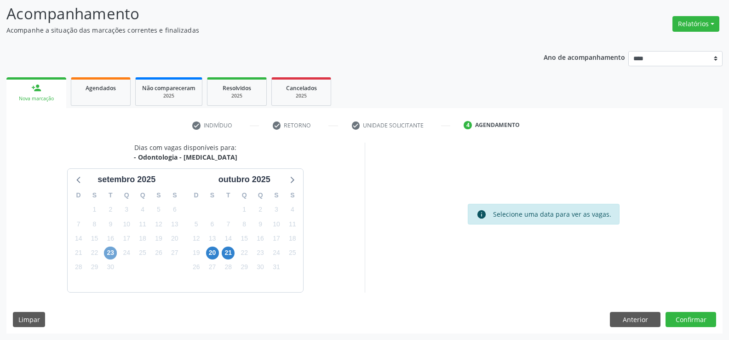
click at [113, 250] on span "23" at bounding box center [110, 253] width 13 height 13
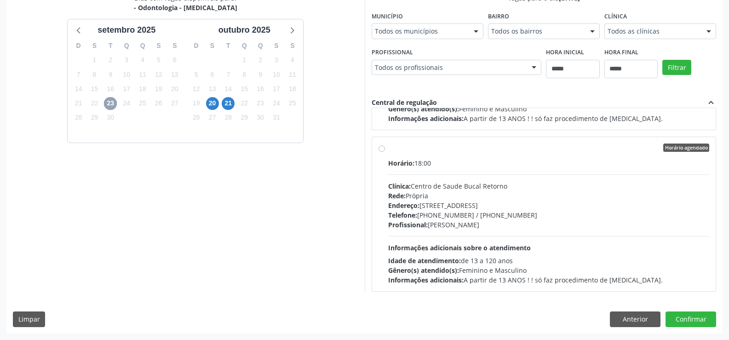
scroll to position [306, 0]
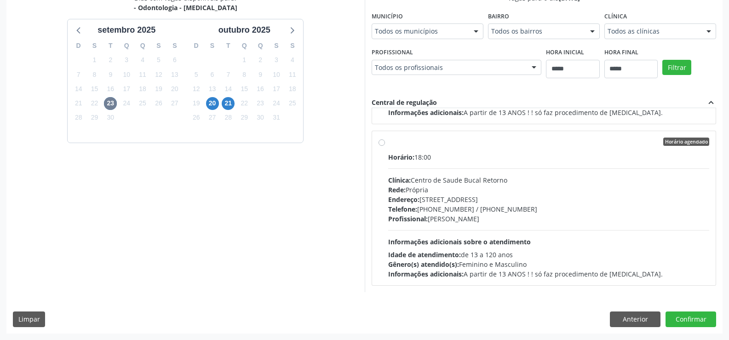
click at [388, 144] on label "Horário agendado Horário: 18:00 Clínica: Centro de Saude Bucal Retorno Rede: Pr…" at bounding box center [549, 208] width 322 height 141
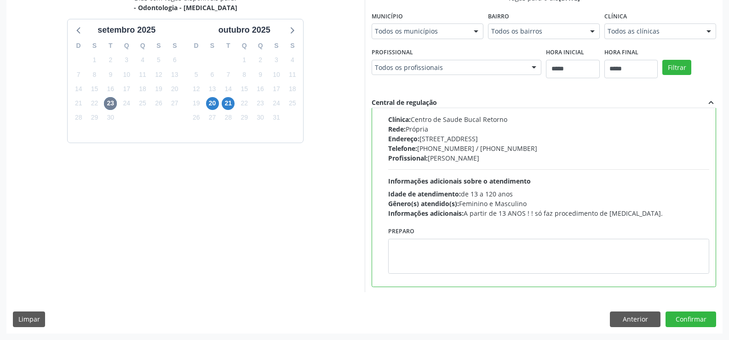
scroll to position [368, 0]
click at [683, 318] on button "Confirmar" at bounding box center [691, 319] width 51 height 16
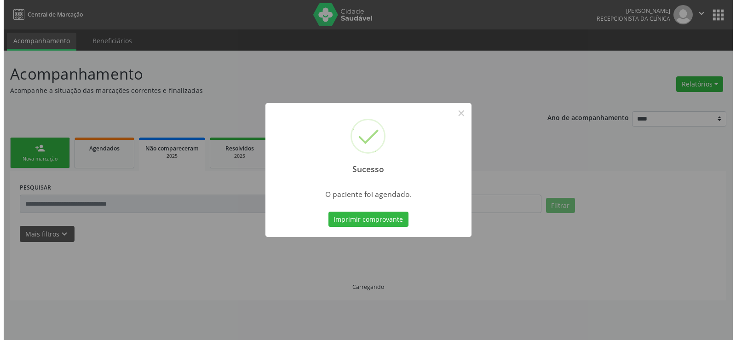
scroll to position [0, 0]
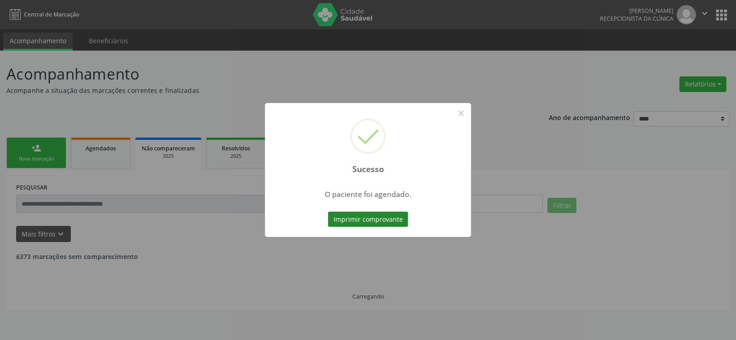
click at [367, 217] on button "Imprimir comprovante" at bounding box center [368, 220] width 80 height 16
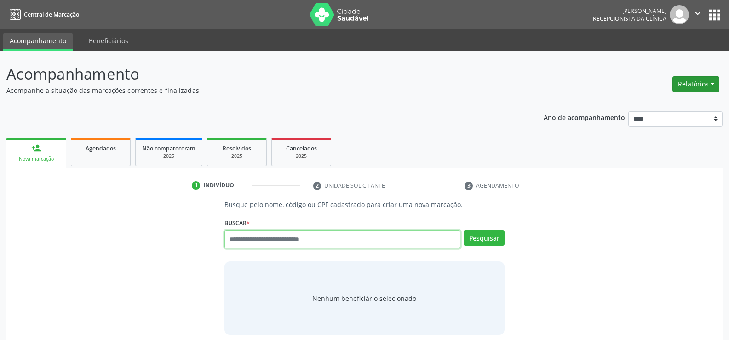
click at [682, 82] on button "Relatórios" at bounding box center [696, 84] width 47 height 16
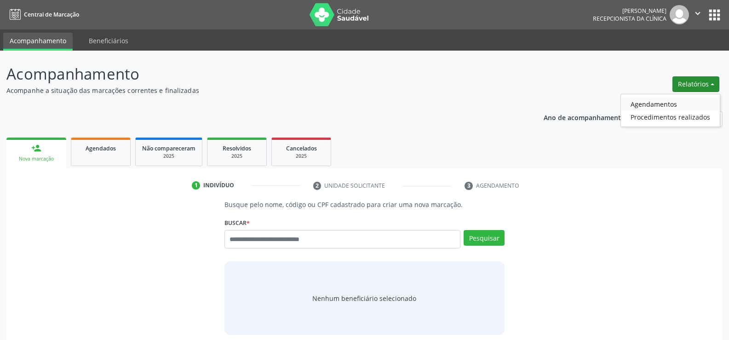
click at [673, 98] on link "Agendamentos" at bounding box center [670, 104] width 99 height 13
select select "*"
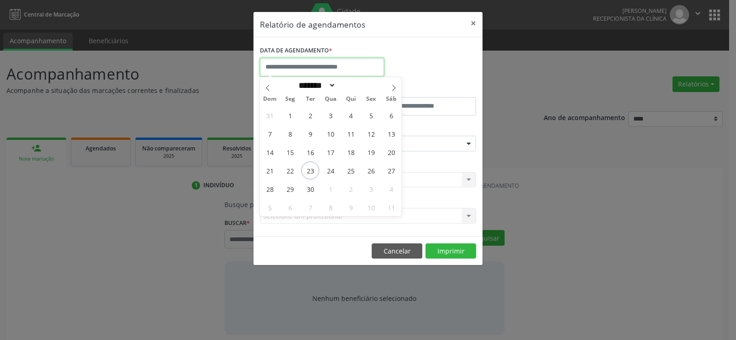
click at [326, 65] on input "text" at bounding box center [322, 67] width 124 height 18
click at [312, 172] on span "23" at bounding box center [310, 170] width 18 height 18
type input "**********"
click at [312, 172] on span "23" at bounding box center [310, 170] width 18 height 18
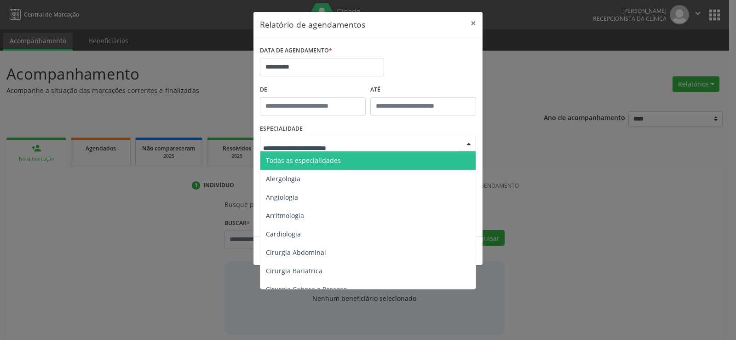
click at [325, 156] on span "Todas as especialidades" at bounding box center [303, 160] width 75 height 9
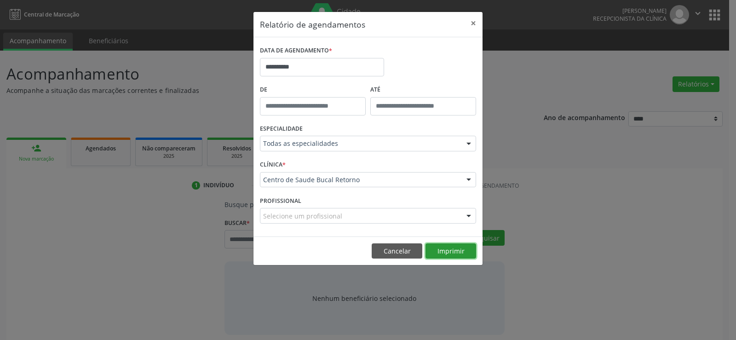
click at [448, 249] on button "Imprimir" at bounding box center [450, 251] width 51 height 16
click at [393, 254] on button "Cancelar" at bounding box center [397, 251] width 51 height 16
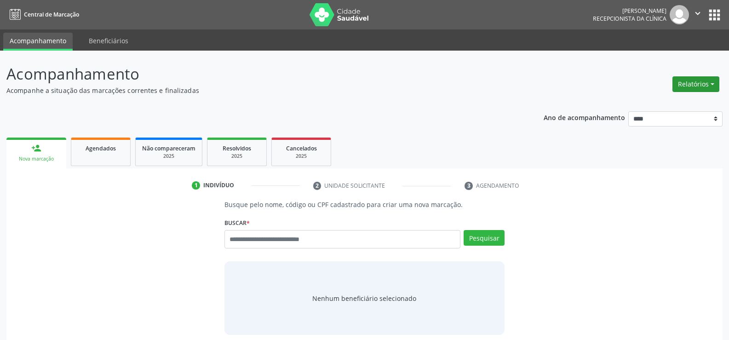
click at [680, 87] on button "Relatórios" at bounding box center [696, 84] width 47 height 16
click at [665, 102] on link "Agendamentos" at bounding box center [670, 104] width 99 height 13
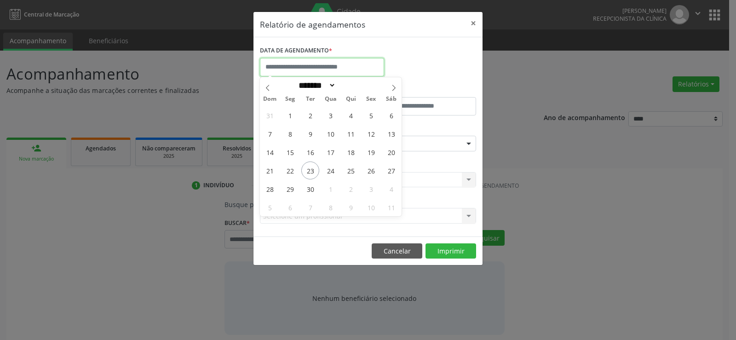
click at [277, 63] on input "text" at bounding box center [322, 67] width 124 height 18
click at [389, 92] on span at bounding box center [394, 85] width 16 height 16
click at [395, 90] on icon at bounding box center [394, 88] width 6 height 6
select select "**"
click at [388, 115] on span "1" at bounding box center [391, 115] width 18 height 18
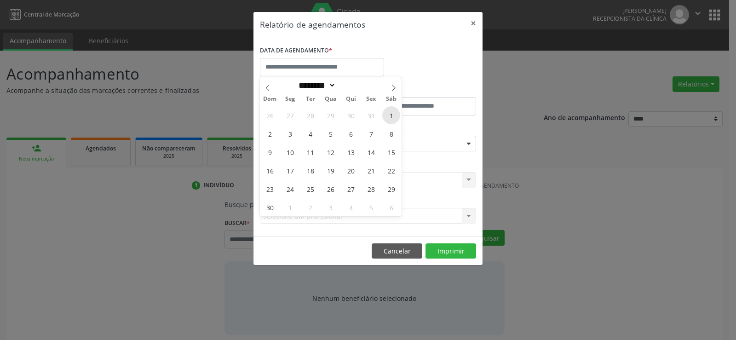
type input "**********"
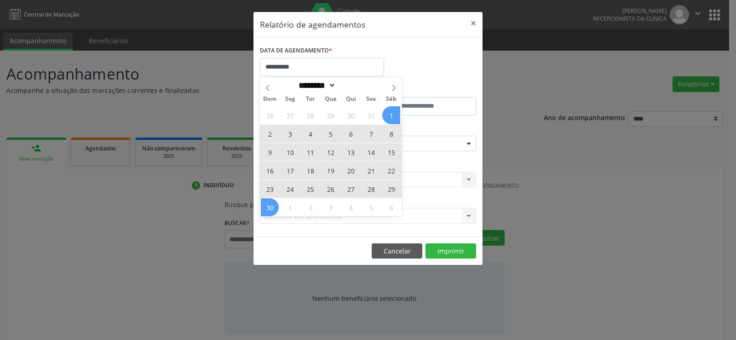
click at [276, 207] on span "30" at bounding box center [270, 207] width 18 height 18
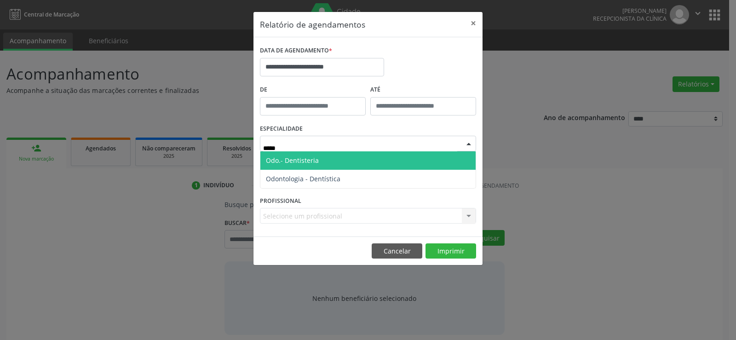
type input "****"
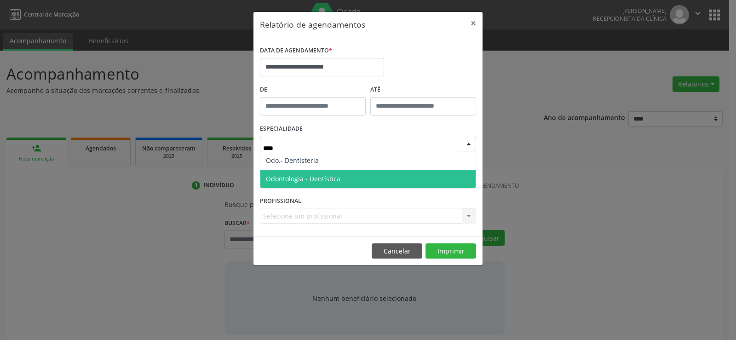
click at [314, 182] on span "Odontologia - Dentística" at bounding box center [303, 178] width 75 height 9
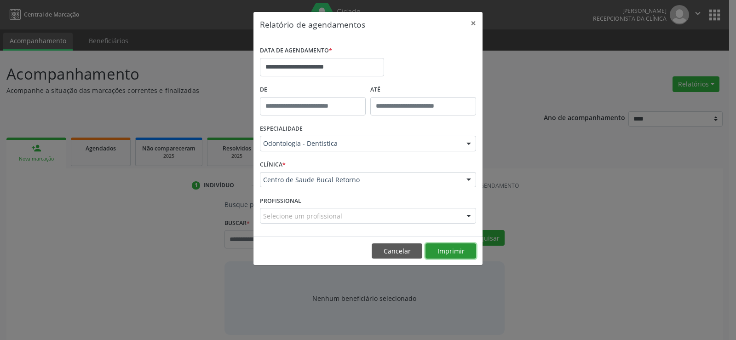
click at [439, 247] on button "Imprimir" at bounding box center [450, 251] width 51 height 16
click at [389, 259] on footer "Cancelar Imprimir" at bounding box center [367, 250] width 229 height 29
click at [387, 255] on button "Cancelar" at bounding box center [397, 251] width 51 height 16
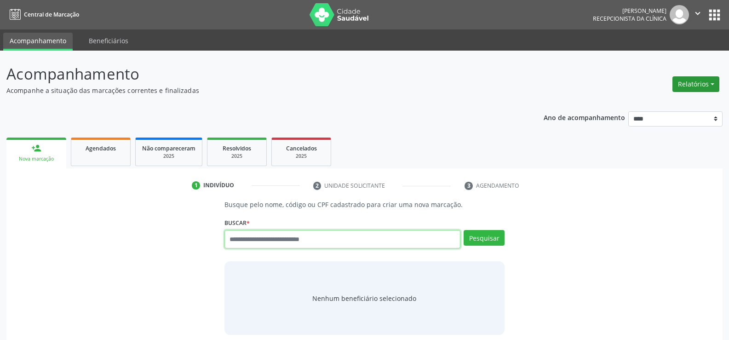
click at [680, 89] on button "Relatórios" at bounding box center [696, 84] width 47 height 16
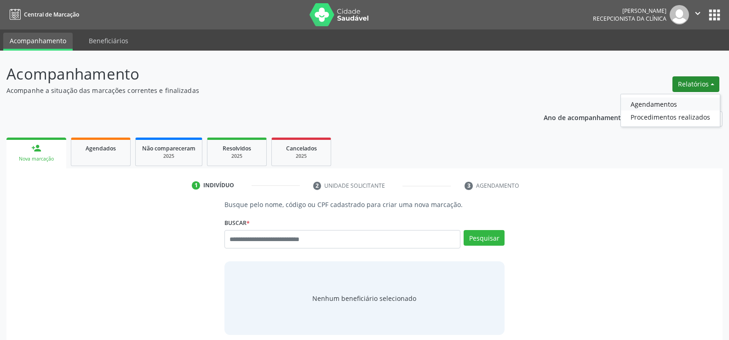
click at [667, 103] on link "Agendamentos" at bounding box center [670, 104] width 99 height 13
select select "*"
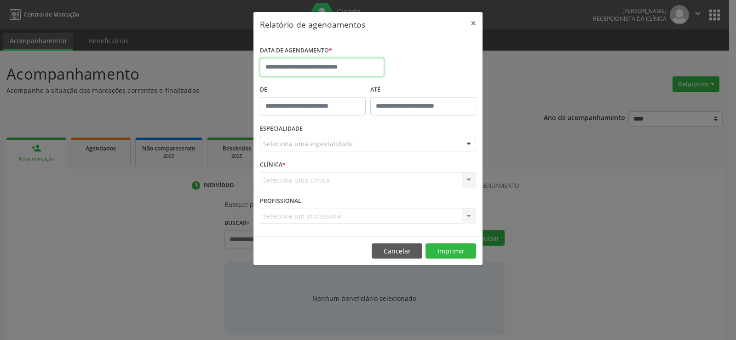
click at [334, 71] on input "text" at bounding box center [322, 67] width 124 height 18
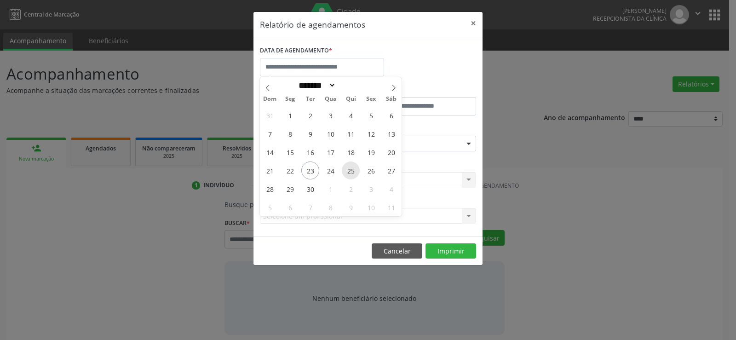
click at [355, 171] on span "25" at bounding box center [351, 170] width 18 height 18
type input "**********"
click at [355, 171] on span "25" at bounding box center [351, 170] width 18 height 18
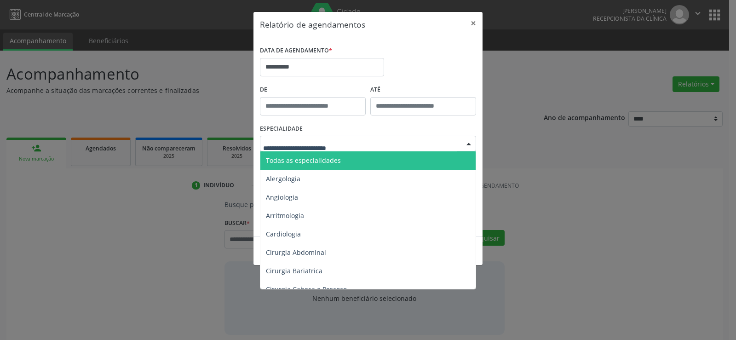
click at [341, 161] on span "Todas as especialidades" at bounding box center [368, 160] width 217 height 18
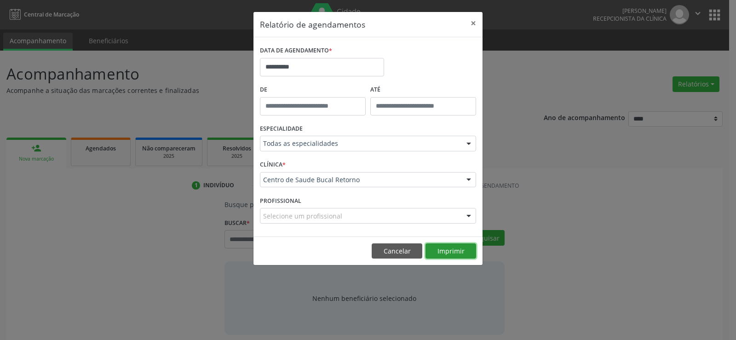
click at [454, 253] on button "Imprimir" at bounding box center [450, 251] width 51 height 16
click at [384, 253] on button "Cancelar" at bounding box center [397, 251] width 51 height 16
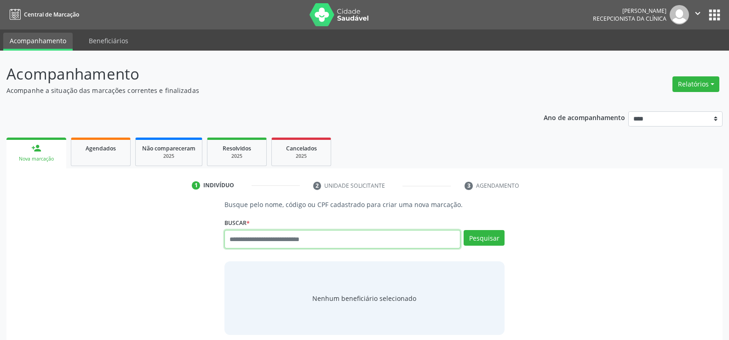
click at [269, 247] on input "text" at bounding box center [342, 239] width 236 height 18
type input "**********"
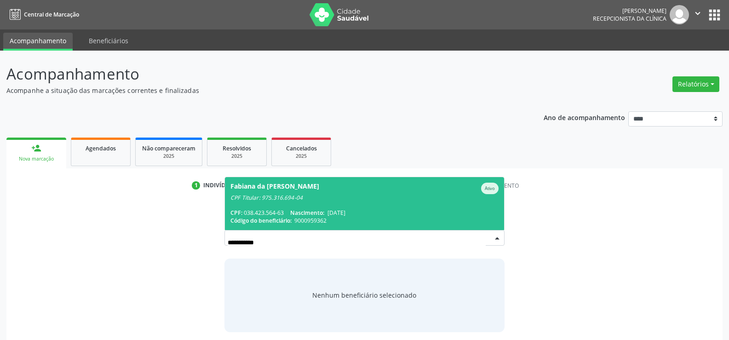
click at [291, 199] on div "CPF Titular: 975.316.694-04" at bounding box center [364, 197] width 268 height 7
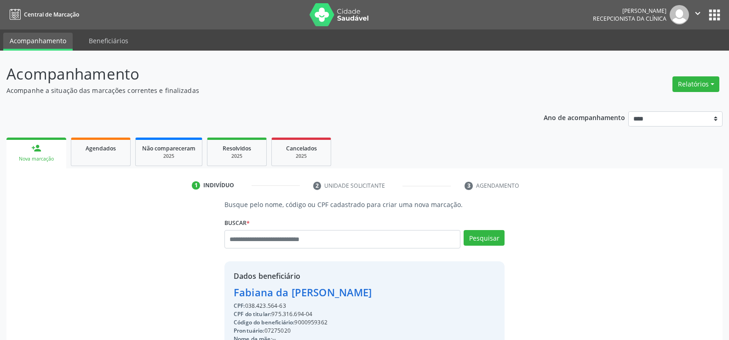
drag, startPoint x: 289, startPoint y: 305, endPoint x: 219, endPoint y: 291, distance: 71.6
click at [219, 291] on div "Busque pelo nome, código ou CPF cadastrado para criar uma nova marcação. [GEOGR…" at bounding box center [364, 319] width 293 height 238
copy div "Fabiana da [PERSON_NAME] CPF: 038.423.564-63"
